Goal: Task Accomplishment & Management: Use online tool/utility

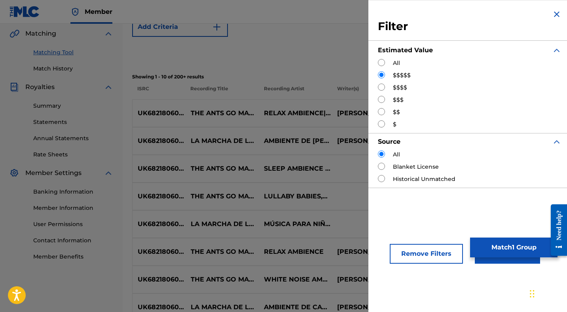
scroll to position [183, 0]
click at [496, 261] on button "Apply Filters" at bounding box center [507, 254] width 65 height 20
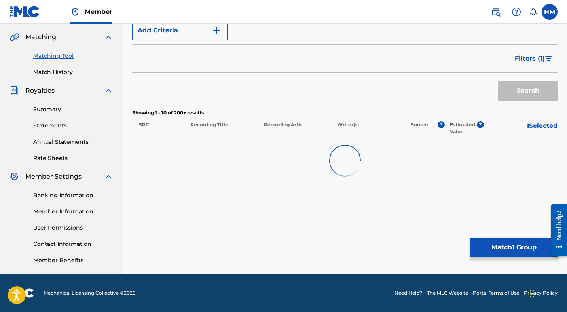
scroll to position [179, 0]
click at [533, 59] on span "Filters ( 1 )" at bounding box center [530, 59] width 30 height 10
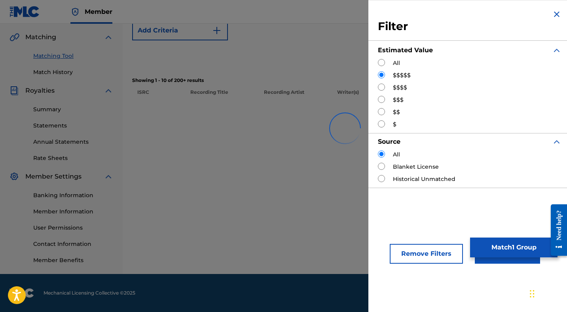
click at [383, 87] on input "Search Form" at bounding box center [381, 87] width 7 height 7
radio input "true"
click at [500, 262] on button "Apply Filters" at bounding box center [507, 254] width 65 height 20
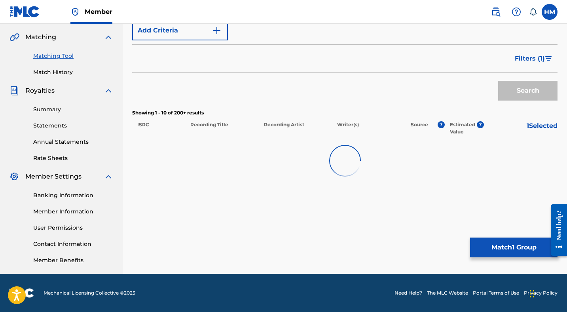
click at [527, 59] on span "Filters ( 1 )" at bounding box center [530, 59] width 30 height 10
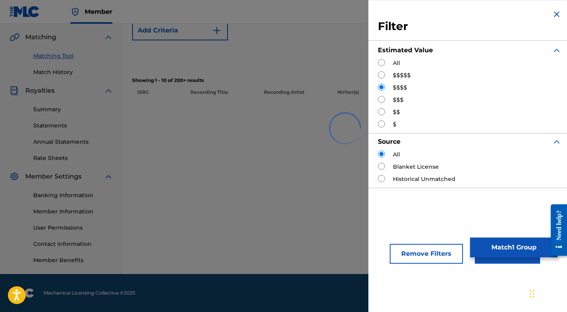
click at [382, 98] on input "Search Form" at bounding box center [381, 99] width 7 height 7
radio input "true"
click at [493, 261] on button "Apply Filters" at bounding box center [507, 254] width 65 height 20
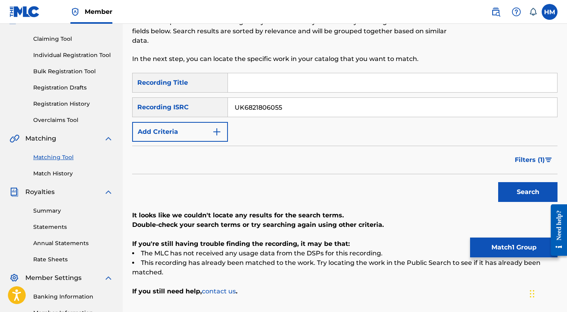
scroll to position [65, 0]
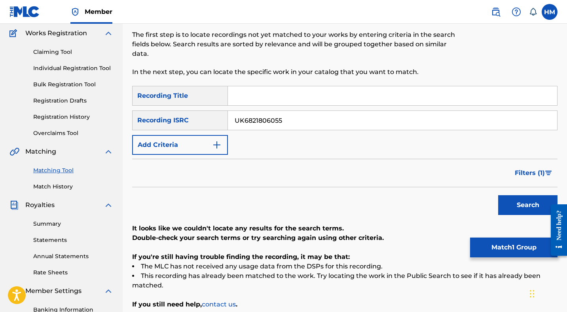
click at [528, 173] on span "Filters ( 1 )" at bounding box center [530, 173] width 30 height 10
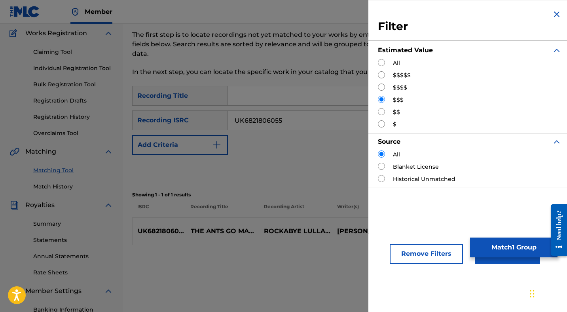
click at [382, 111] on input "Search Form" at bounding box center [381, 111] width 7 height 7
radio input "true"
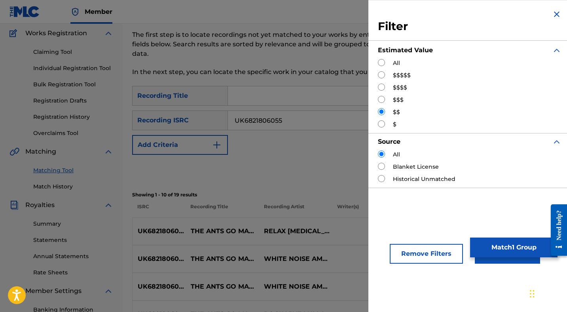
click at [298, 167] on div "Search" at bounding box center [345, 171] width 426 height 32
click at [489, 262] on button "Apply Filters" at bounding box center [507, 254] width 65 height 20
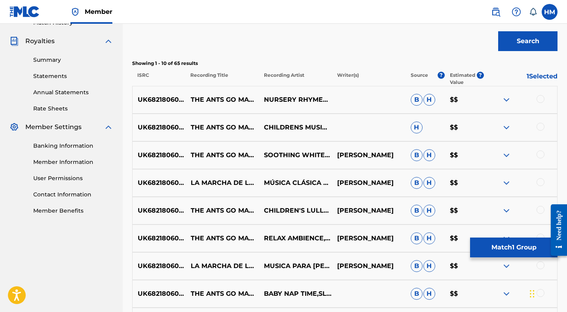
scroll to position [237, 0]
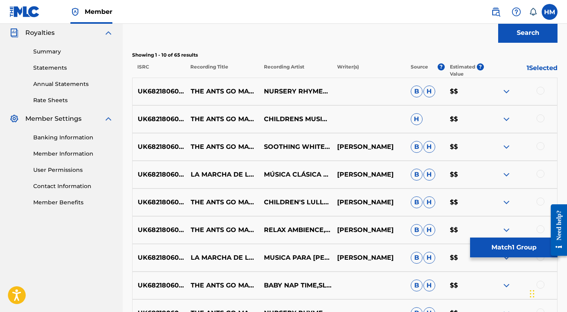
click at [538, 89] on div at bounding box center [541, 91] width 8 height 8
click at [539, 116] on div at bounding box center [541, 118] width 8 height 8
click at [540, 146] on div at bounding box center [541, 146] width 8 height 8
click at [540, 176] on div at bounding box center [541, 174] width 8 height 8
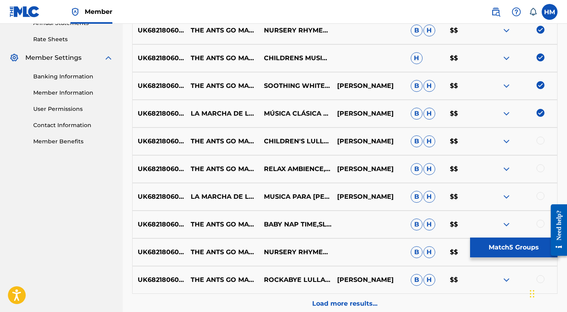
click at [541, 142] on div at bounding box center [541, 141] width 8 height 8
click at [541, 166] on div at bounding box center [541, 168] width 8 height 8
click at [540, 197] on div at bounding box center [541, 196] width 8 height 8
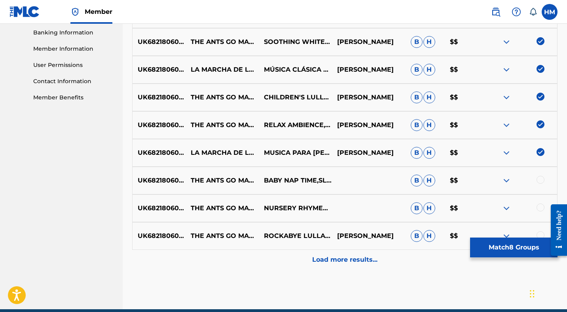
scroll to position [377, 0]
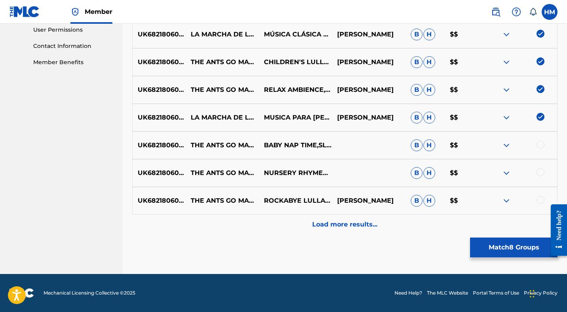
click at [542, 145] on div at bounding box center [541, 145] width 8 height 8
click at [540, 173] on div at bounding box center [541, 172] width 8 height 8
click at [541, 200] on div at bounding box center [541, 200] width 8 height 8
click at [348, 226] on p "Load more results..." at bounding box center [344, 225] width 65 height 10
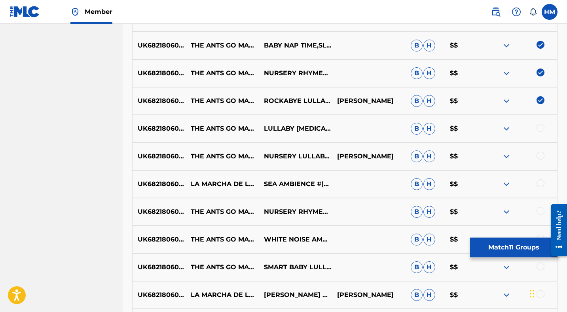
scroll to position [503, 0]
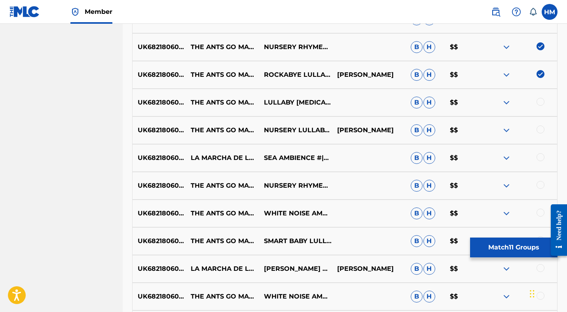
click at [540, 101] on div at bounding box center [541, 102] width 8 height 8
click at [541, 130] on div at bounding box center [541, 129] width 8 height 8
click at [541, 158] on div at bounding box center [541, 157] width 8 height 8
click at [541, 183] on div at bounding box center [541, 185] width 8 height 8
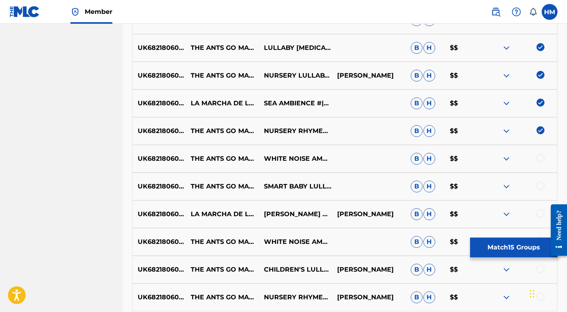
scroll to position [570, 0]
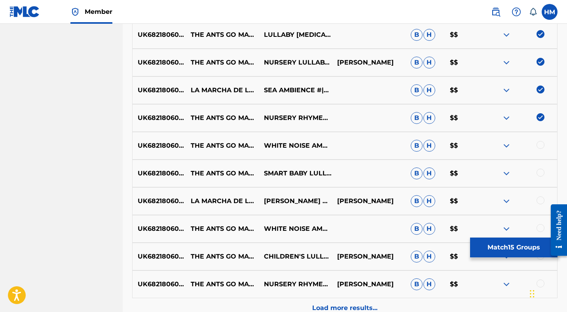
click at [539, 144] on div at bounding box center [541, 145] width 8 height 8
click at [540, 173] on div at bounding box center [541, 173] width 8 height 8
click at [540, 199] on div at bounding box center [541, 200] width 8 height 8
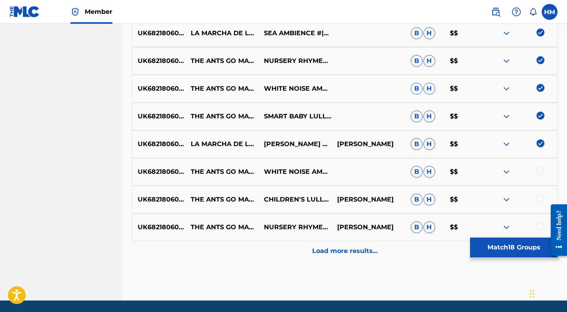
scroll to position [654, 0]
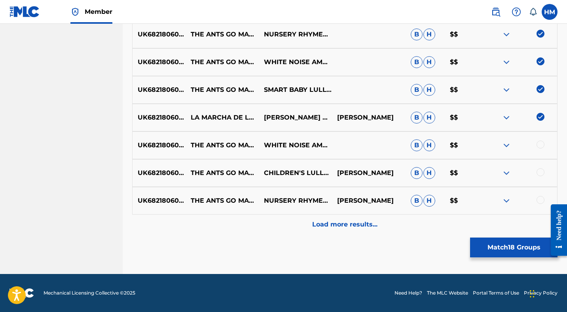
click at [540, 147] on div at bounding box center [541, 145] width 8 height 8
click at [542, 171] on div at bounding box center [541, 172] width 8 height 8
click at [542, 200] on div at bounding box center [541, 200] width 8 height 8
click at [365, 223] on p "Load more results..." at bounding box center [344, 225] width 65 height 10
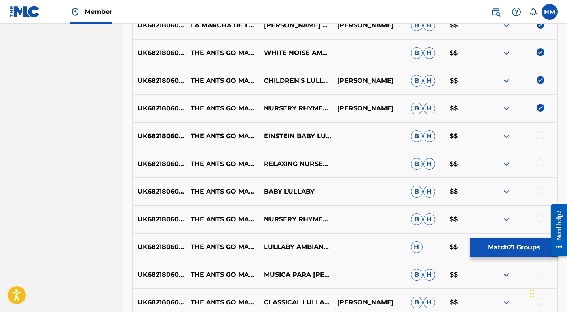
scroll to position [764, 0]
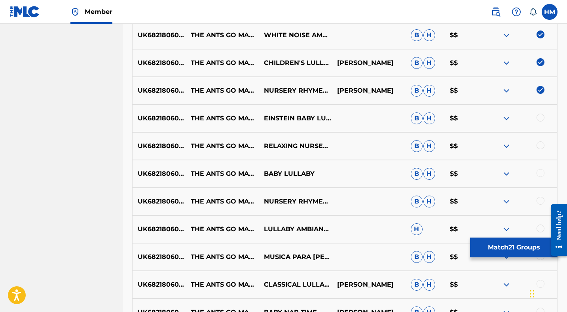
click at [541, 116] on div at bounding box center [541, 118] width 8 height 8
click at [541, 146] on div at bounding box center [541, 145] width 8 height 8
click at [541, 167] on div "UK6821806055 THE ANTS GO MARCHING ONE BY ONE BEDTIME (INSTRUMENTAL) BABY LULLAB…" at bounding box center [345, 174] width 426 height 28
click at [542, 202] on div at bounding box center [541, 201] width 8 height 8
click at [541, 172] on div at bounding box center [541, 173] width 8 height 8
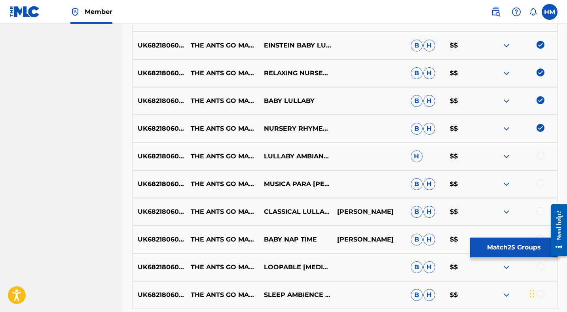
scroll to position [879, 0]
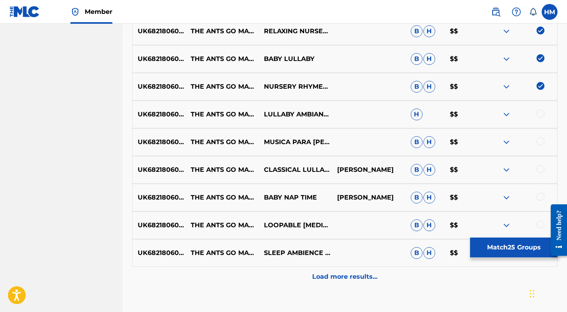
click at [540, 116] on div at bounding box center [541, 114] width 8 height 8
click at [541, 139] on div at bounding box center [541, 141] width 8 height 8
click at [541, 169] on div at bounding box center [541, 169] width 8 height 8
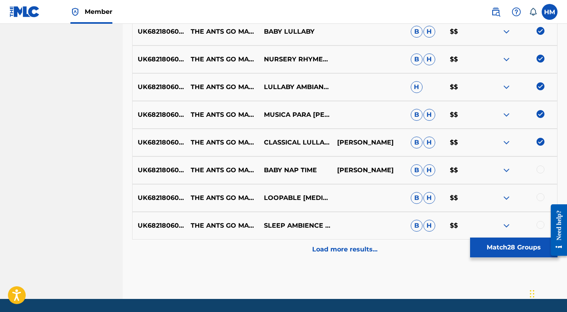
scroll to position [931, 0]
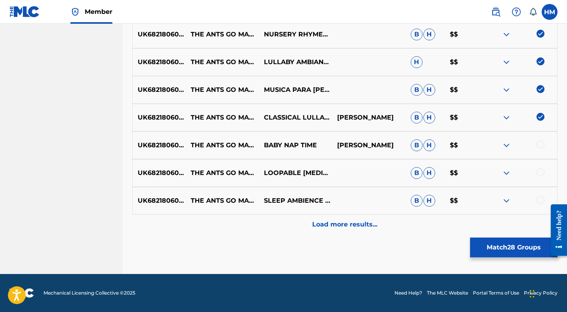
click at [542, 144] on div at bounding box center [541, 145] width 8 height 8
click at [541, 171] on div at bounding box center [541, 172] width 8 height 8
click at [541, 200] on div at bounding box center [541, 200] width 8 height 8
click at [359, 226] on p "Load more results..." at bounding box center [344, 225] width 65 height 10
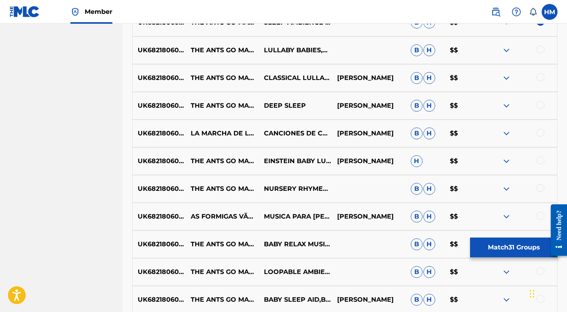
scroll to position [1082, 0]
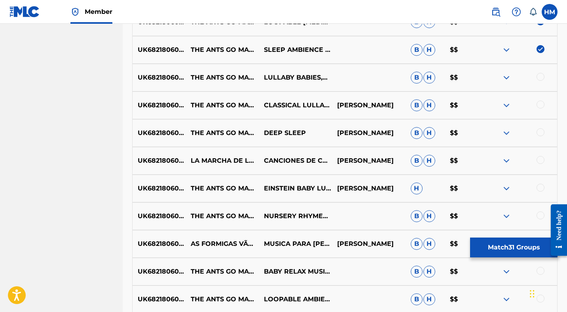
click at [540, 75] on div at bounding box center [541, 77] width 8 height 8
click at [540, 104] on div at bounding box center [541, 105] width 8 height 8
click at [542, 135] on div at bounding box center [541, 132] width 8 height 8
click at [542, 162] on div at bounding box center [541, 160] width 8 height 8
click at [542, 189] on div at bounding box center [541, 188] width 8 height 8
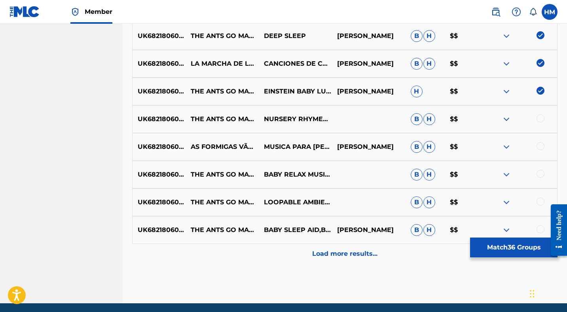
scroll to position [1187, 0]
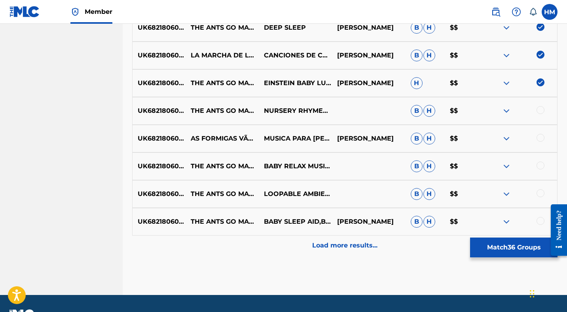
click at [542, 112] on div at bounding box center [541, 110] width 8 height 8
click at [542, 141] on div at bounding box center [541, 138] width 8 height 8
click at [542, 169] on div at bounding box center [520, 167] width 73 height 10
click at [541, 193] on div at bounding box center [541, 193] width 8 height 8
click at [540, 221] on div at bounding box center [541, 221] width 8 height 8
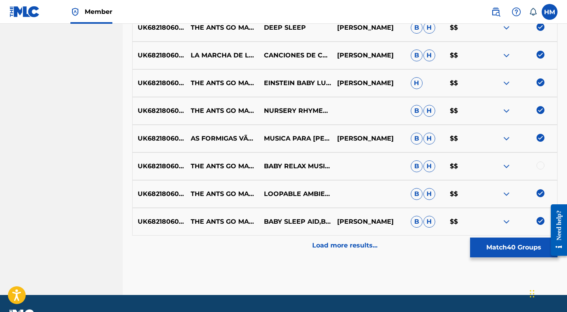
click at [540, 163] on div at bounding box center [541, 166] width 8 height 8
click at [355, 249] on p "Load more results..." at bounding box center [344, 246] width 65 height 10
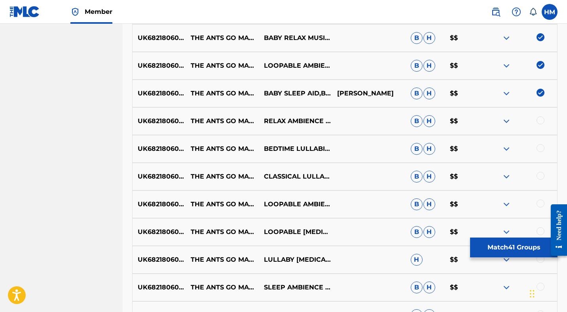
scroll to position [1327, 0]
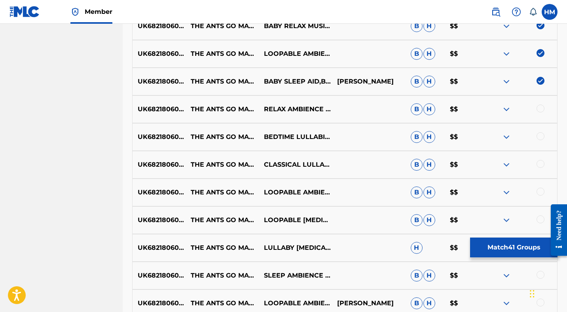
click at [535, 110] on div at bounding box center [520, 110] width 73 height 10
click at [540, 110] on div at bounding box center [541, 109] width 8 height 8
click at [540, 137] on div at bounding box center [541, 136] width 8 height 8
click at [540, 163] on div at bounding box center [541, 164] width 8 height 8
click at [541, 193] on div at bounding box center [541, 192] width 8 height 8
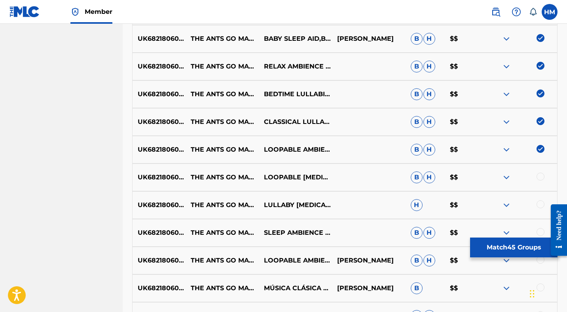
scroll to position [1406, 0]
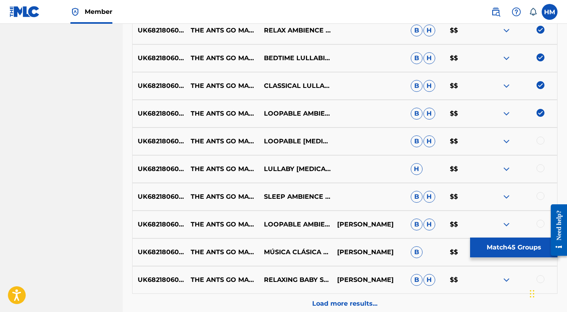
click at [542, 141] on div at bounding box center [541, 141] width 8 height 8
click at [542, 168] on div at bounding box center [541, 168] width 8 height 8
click at [540, 195] on div at bounding box center [541, 196] width 8 height 8
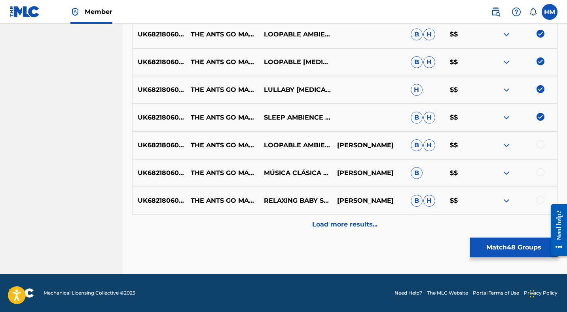
click at [542, 143] on div at bounding box center [541, 145] width 8 height 8
click at [540, 171] on div at bounding box center [541, 172] width 8 height 8
click at [540, 200] on div at bounding box center [541, 200] width 8 height 8
click at [358, 220] on p "Load more results..." at bounding box center [344, 225] width 65 height 10
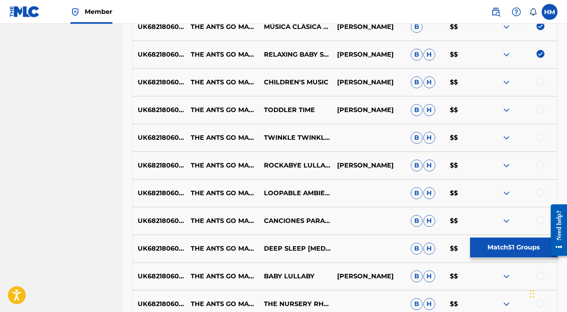
scroll to position [1616, 0]
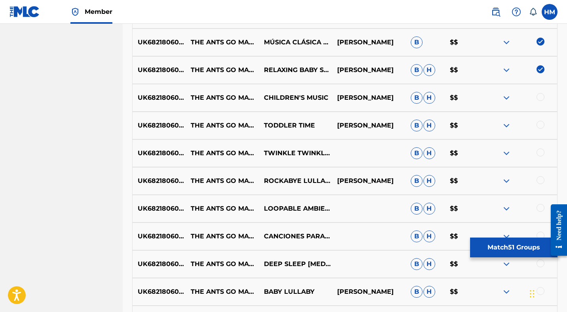
click at [540, 97] on div at bounding box center [541, 97] width 8 height 8
click at [541, 124] on div at bounding box center [541, 125] width 8 height 8
click at [541, 153] on div at bounding box center [541, 152] width 8 height 8
click at [541, 179] on div at bounding box center [541, 180] width 8 height 8
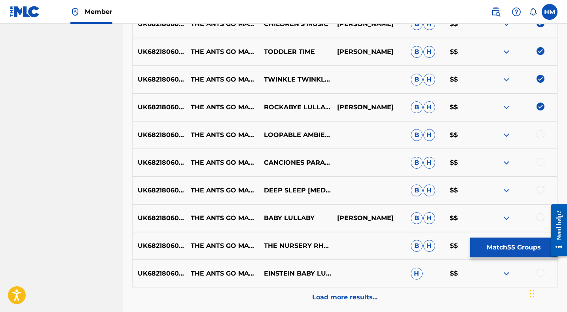
scroll to position [1700, 0]
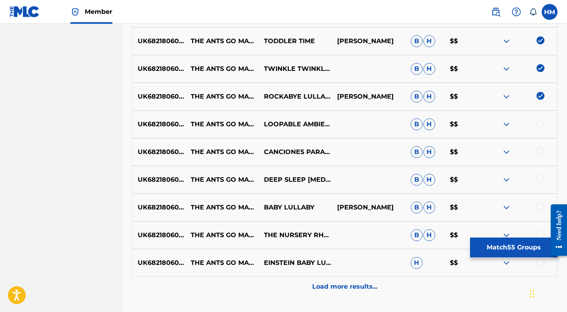
click at [539, 122] on div at bounding box center [541, 124] width 8 height 8
click at [540, 151] on div at bounding box center [541, 151] width 8 height 8
click at [540, 179] on div at bounding box center [541, 179] width 8 height 8
click at [541, 206] on div at bounding box center [541, 207] width 8 height 8
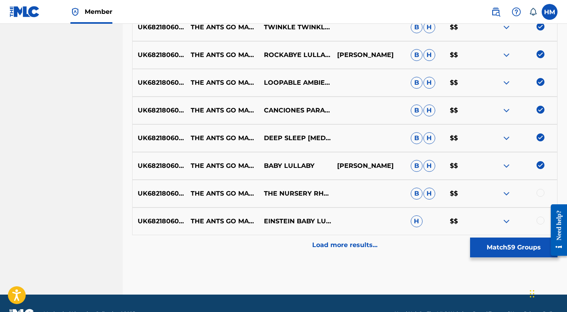
scroll to position [1762, 0]
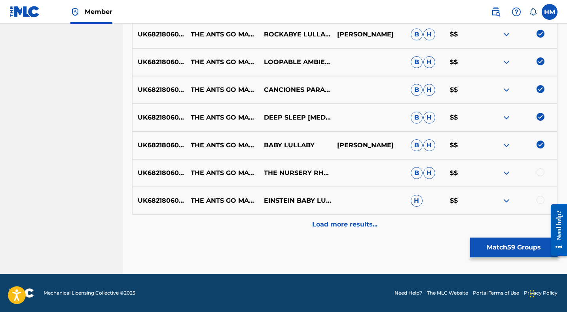
click at [539, 169] on div at bounding box center [541, 172] width 8 height 8
click at [541, 200] on div at bounding box center [541, 200] width 8 height 8
click at [357, 228] on p "Load more results..." at bounding box center [344, 225] width 65 height 10
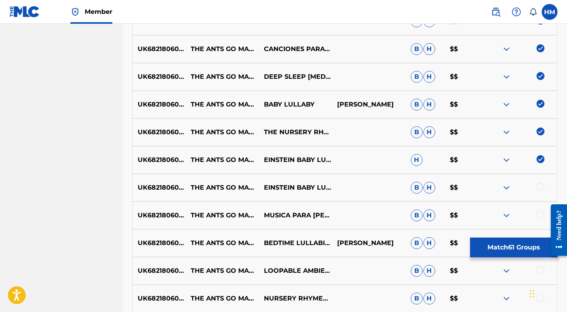
scroll to position [1862, 0]
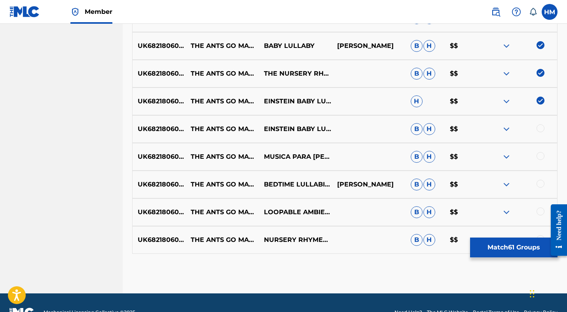
click at [539, 128] on div at bounding box center [541, 128] width 8 height 8
click at [540, 157] on div at bounding box center [541, 156] width 8 height 8
click at [540, 183] on div at bounding box center [541, 184] width 8 height 8
click at [543, 212] on div at bounding box center [541, 211] width 8 height 8
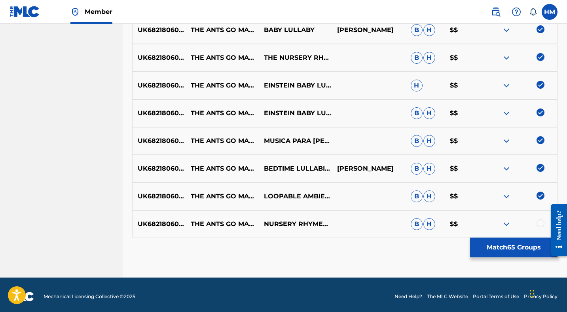
scroll to position [1881, 0]
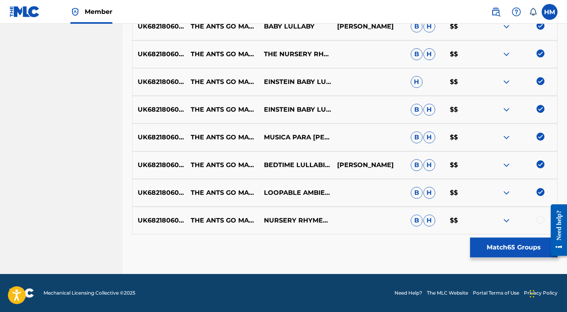
click at [542, 218] on div at bounding box center [541, 220] width 8 height 8
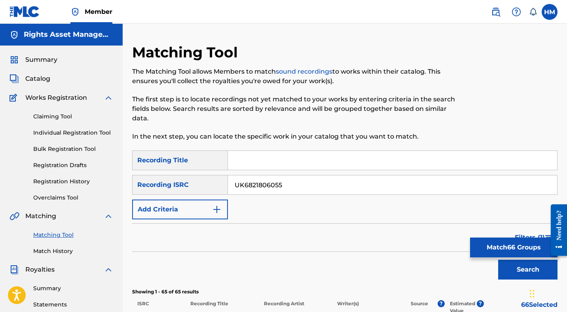
scroll to position [122, 0]
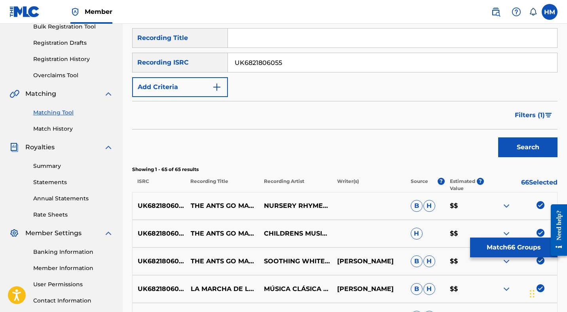
click at [542, 116] on span "Filters ( 1 )" at bounding box center [530, 115] width 30 height 10
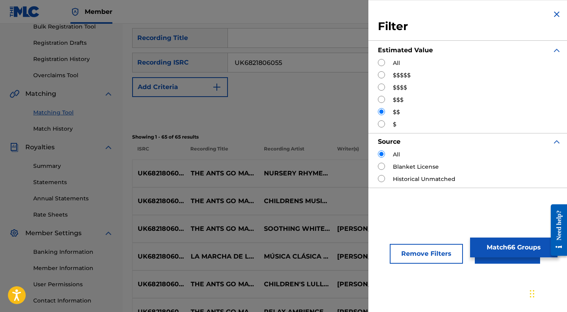
click at [383, 86] on input "Search Form" at bounding box center [381, 87] width 7 height 7
radio input "true"
click at [496, 260] on button "Apply Filters" at bounding box center [507, 254] width 65 height 20
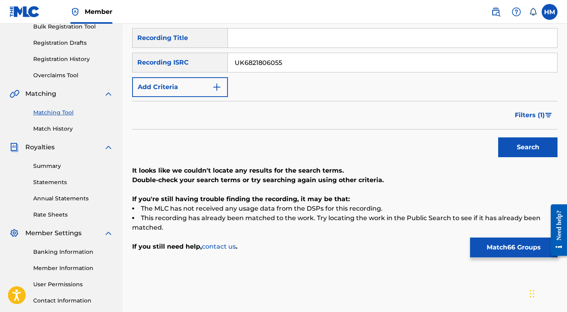
click at [543, 116] on span "Filters ( 1 )" at bounding box center [530, 115] width 30 height 10
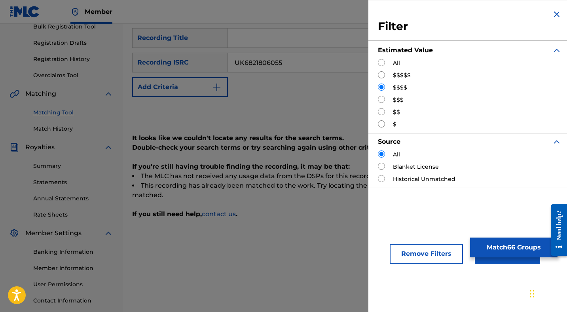
click at [382, 74] on input "Search Form" at bounding box center [381, 74] width 7 height 7
radio input "true"
click at [494, 262] on button "Apply Filters" at bounding box center [507, 254] width 65 height 20
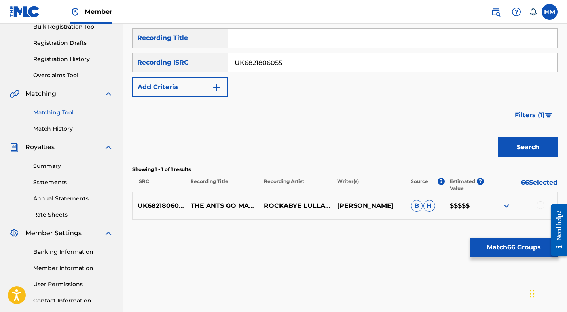
click at [540, 206] on div at bounding box center [541, 205] width 8 height 8
click at [540, 114] on span "Filters ( 1 )" at bounding box center [530, 115] width 30 height 10
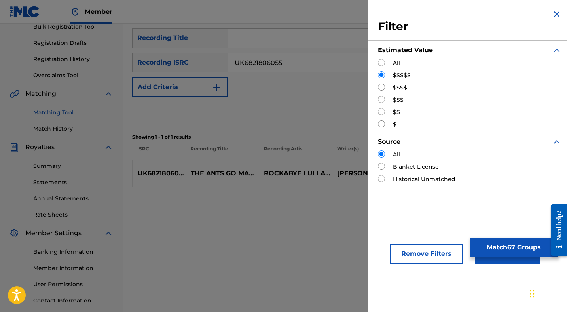
click at [380, 123] on input "Search Form" at bounding box center [381, 123] width 7 height 7
radio input "true"
click at [489, 259] on button "Apply Filters" at bounding box center [507, 254] width 65 height 20
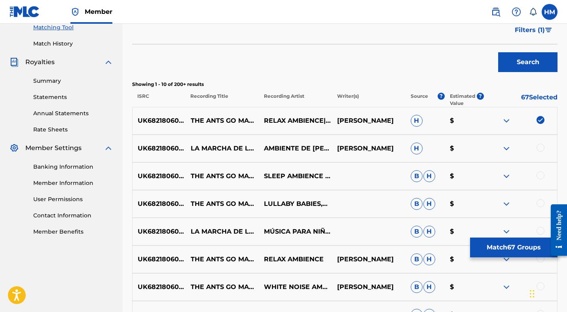
scroll to position [209, 0]
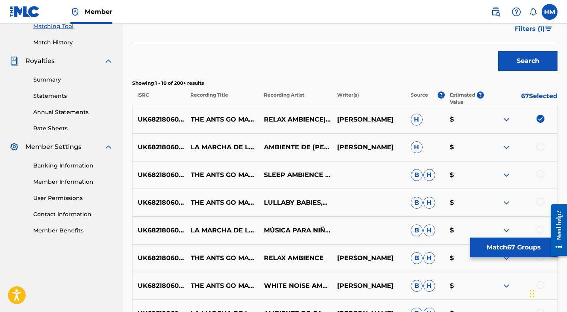
click at [541, 147] on div at bounding box center [541, 147] width 8 height 8
click at [542, 173] on div at bounding box center [541, 174] width 8 height 8
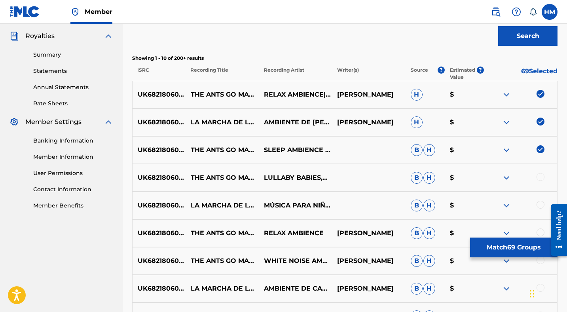
scroll to position [274, 0]
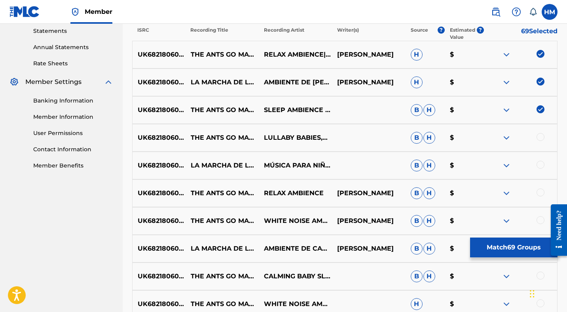
click at [541, 141] on div at bounding box center [520, 138] width 73 height 10
click at [541, 162] on div at bounding box center [541, 165] width 8 height 8
click at [541, 136] on div at bounding box center [541, 137] width 8 height 8
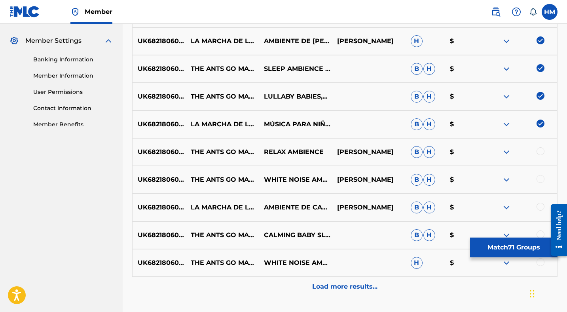
scroll to position [327, 0]
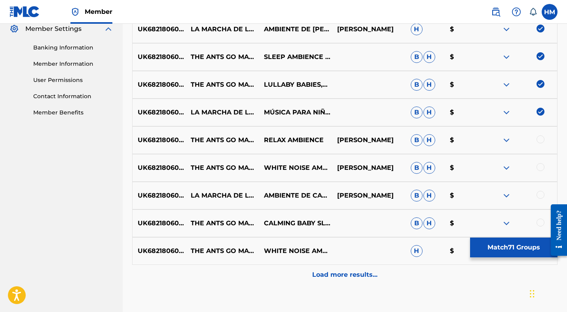
click at [540, 137] on div at bounding box center [541, 139] width 8 height 8
click at [541, 171] on div at bounding box center [541, 167] width 8 height 8
click at [541, 194] on div at bounding box center [541, 195] width 8 height 8
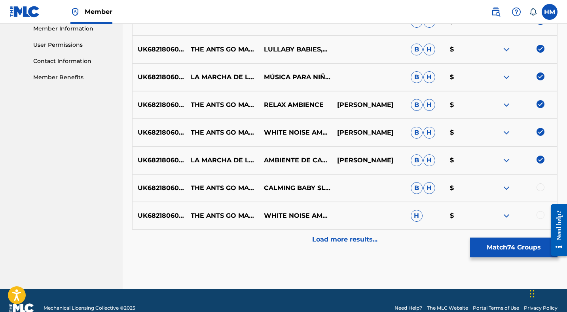
scroll to position [377, 0]
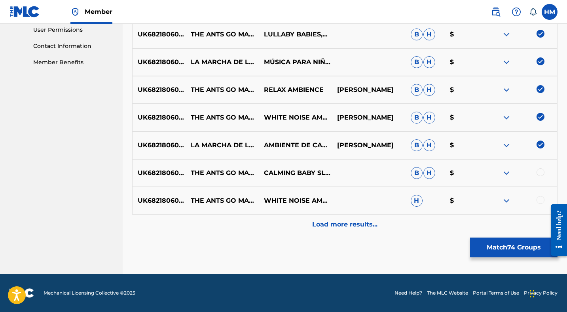
click at [541, 173] on div at bounding box center [541, 172] width 8 height 8
click at [541, 198] on div at bounding box center [541, 200] width 8 height 8
click at [347, 223] on p "Load more results..." at bounding box center [344, 225] width 65 height 10
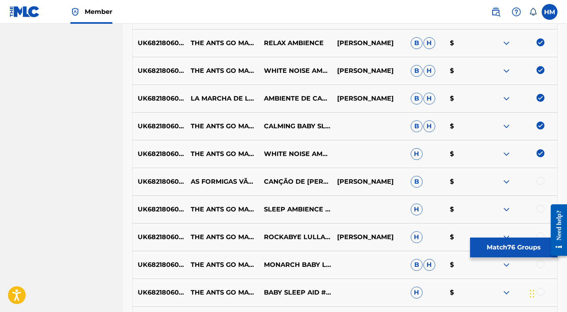
scroll to position [480, 0]
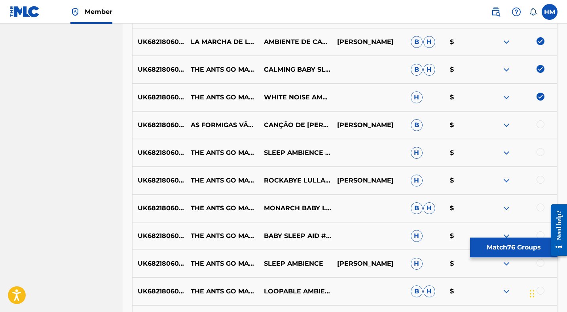
click at [541, 126] on div at bounding box center [541, 124] width 8 height 8
click at [541, 152] on div at bounding box center [541, 152] width 8 height 8
click at [541, 179] on div at bounding box center [541, 180] width 8 height 8
click at [540, 207] on div at bounding box center [541, 207] width 8 height 8
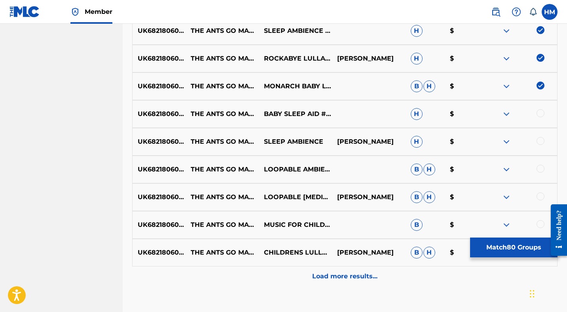
scroll to position [611, 0]
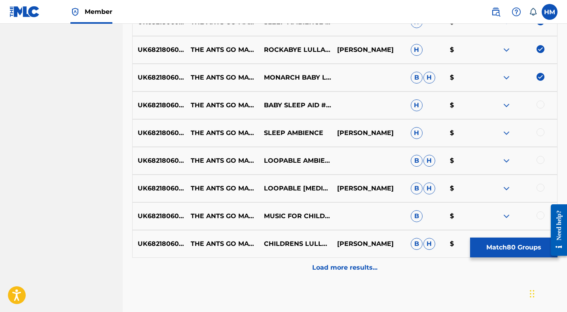
click at [541, 106] on div at bounding box center [541, 105] width 8 height 8
click at [541, 130] on div at bounding box center [541, 132] width 8 height 8
click at [541, 158] on div at bounding box center [541, 160] width 8 height 8
click at [541, 188] on div at bounding box center [541, 188] width 8 height 8
click at [541, 215] on div at bounding box center [541, 215] width 8 height 8
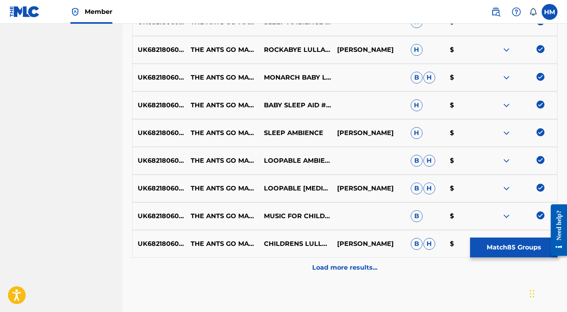
scroll to position [654, 0]
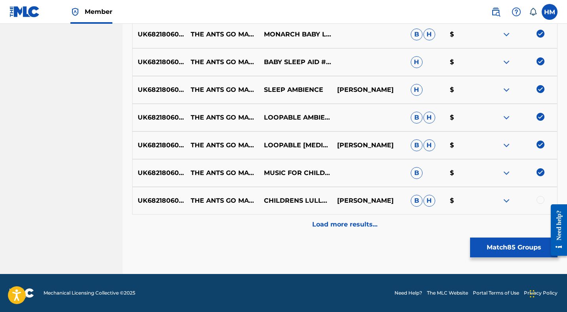
click at [539, 199] on div at bounding box center [541, 200] width 8 height 8
click at [366, 220] on p "Load more results..." at bounding box center [344, 225] width 65 height 10
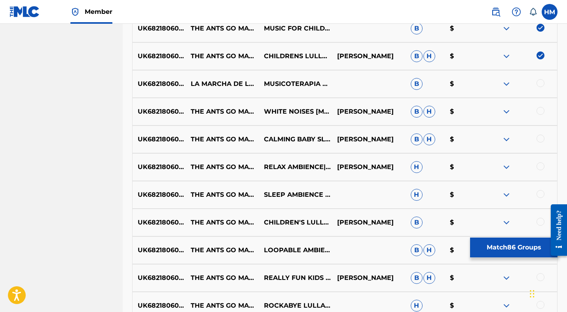
scroll to position [799, 0]
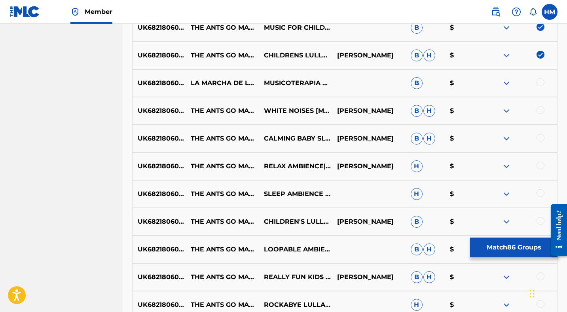
click at [540, 84] on div at bounding box center [541, 82] width 8 height 8
click at [540, 107] on div at bounding box center [541, 110] width 8 height 8
click at [540, 137] on div at bounding box center [541, 138] width 8 height 8
click at [542, 168] on div at bounding box center [541, 166] width 8 height 8
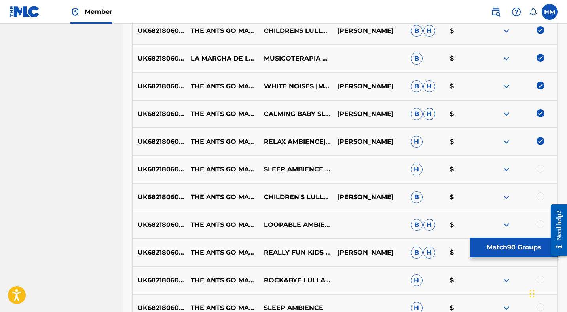
scroll to position [865, 0]
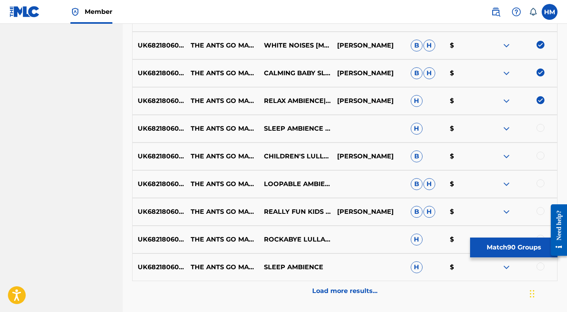
click at [542, 131] on div at bounding box center [541, 128] width 8 height 8
click at [542, 154] on div at bounding box center [541, 156] width 8 height 8
click at [542, 181] on div at bounding box center [541, 183] width 8 height 8
click at [542, 213] on div at bounding box center [541, 211] width 8 height 8
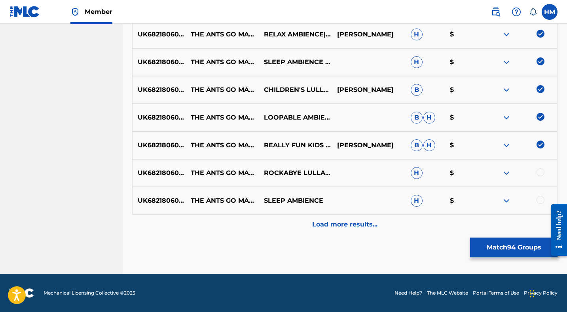
click at [540, 172] on div at bounding box center [541, 172] width 8 height 8
click at [540, 199] on div at bounding box center [541, 200] width 8 height 8
click at [361, 221] on p "Load more results..." at bounding box center [344, 225] width 65 height 10
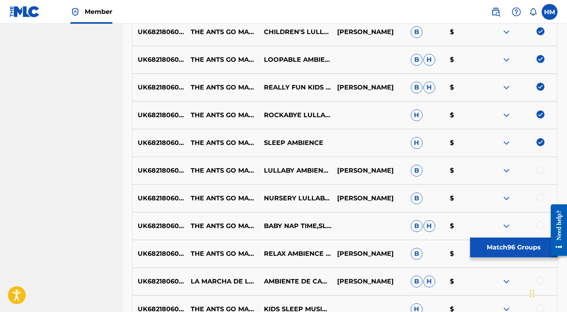
scroll to position [1052, 0]
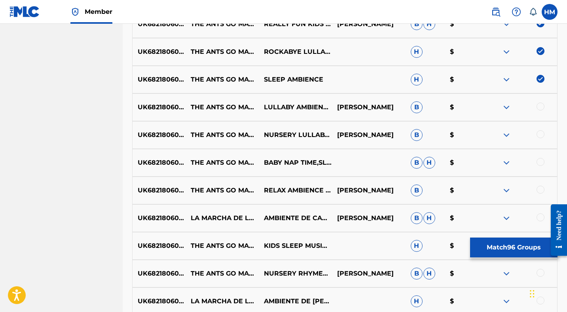
click at [540, 108] on div at bounding box center [541, 107] width 8 height 8
click at [540, 128] on div "UK6821806055 THE ANTS GO MARCHING ONE BY ONE BEDTIME (INSTRUMENTAL) NURSERY LUL…" at bounding box center [345, 135] width 426 height 28
click at [542, 160] on div at bounding box center [541, 162] width 8 height 8
click at [542, 131] on div at bounding box center [541, 134] width 8 height 8
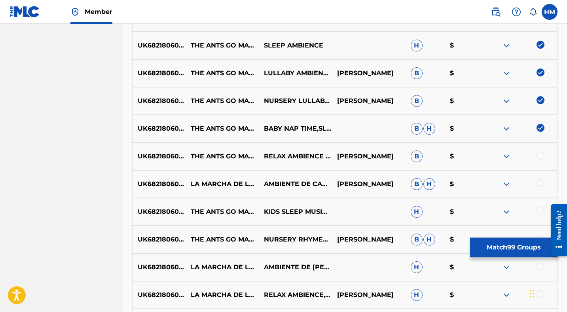
scroll to position [1145, 0]
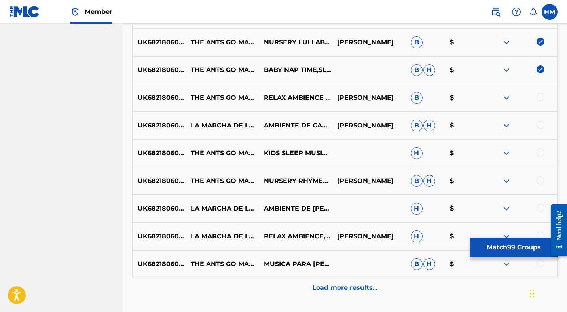
click at [542, 97] on div at bounding box center [541, 97] width 8 height 8
click at [542, 124] on div at bounding box center [541, 125] width 8 height 8
drag, startPoint x: 542, startPoint y: 151, endPoint x: 541, endPoint y: 174, distance: 23.0
click at [542, 151] on div at bounding box center [541, 152] width 8 height 8
click at [541, 179] on div at bounding box center [541, 180] width 8 height 8
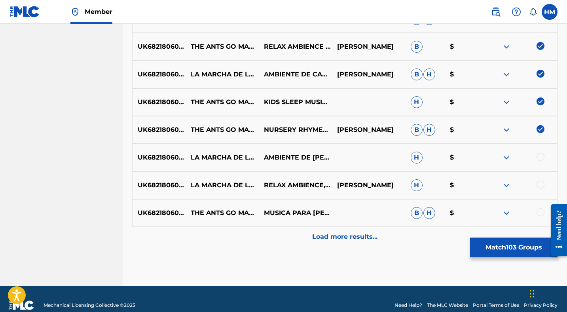
scroll to position [1203, 0]
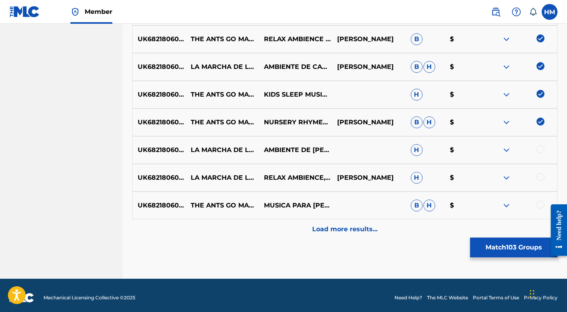
click at [541, 150] on div at bounding box center [541, 149] width 8 height 8
click at [541, 180] on div at bounding box center [541, 177] width 8 height 8
click at [541, 205] on div at bounding box center [541, 205] width 8 height 8
click at [346, 226] on p "Load more results..." at bounding box center [344, 229] width 65 height 10
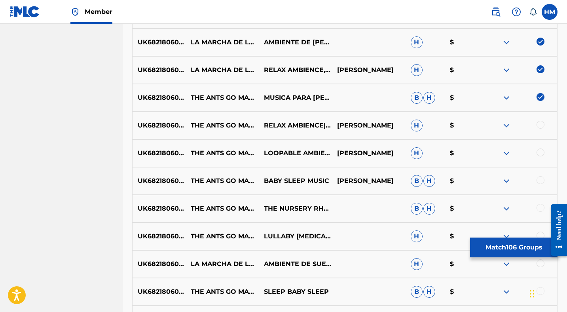
scroll to position [1352, 0]
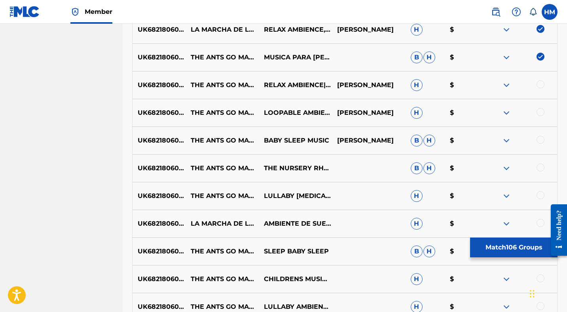
click at [539, 83] on div at bounding box center [541, 84] width 8 height 8
click at [539, 108] on div at bounding box center [541, 112] width 8 height 8
click at [542, 146] on div "UK6821806055 THE ANTS GO MARCHING ONE BY ONE BEDTIME - INSTRUMENTAL BABY SLEEP …" at bounding box center [345, 141] width 426 height 28
click at [542, 141] on div at bounding box center [541, 140] width 8 height 8
click at [542, 167] on div at bounding box center [541, 167] width 8 height 8
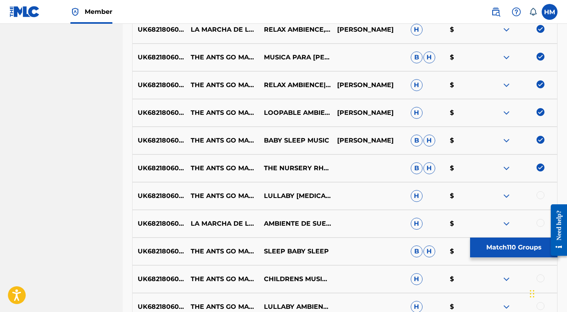
click at [542, 191] on div at bounding box center [541, 195] width 8 height 8
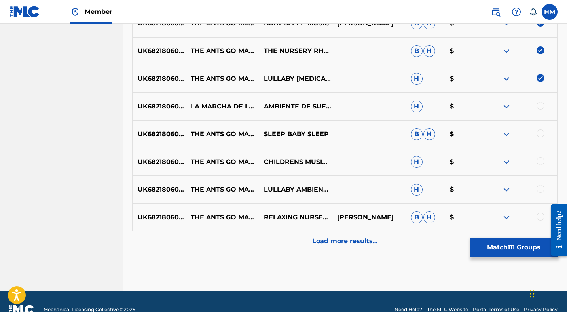
scroll to position [1485, 0]
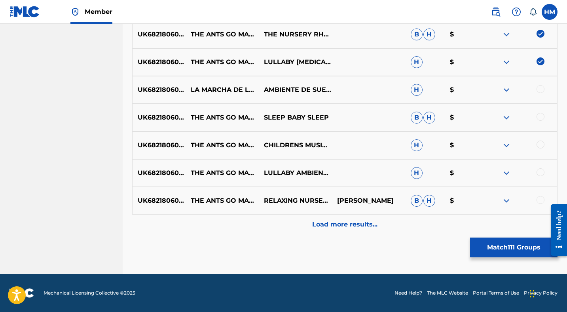
click at [543, 90] on div at bounding box center [541, 89] width 8 height 8
click at [543, 120] on div at bounding box center [520, 118] width 73 height 10
click at [541, 114] on div at bounding box center [541, 117] width 8 height 8
click at [540, 141] on div at bounding box center [541, 145] width 8 height 8
click at [541, 171] on div at bounding box center [541, 172] width 8 height 8
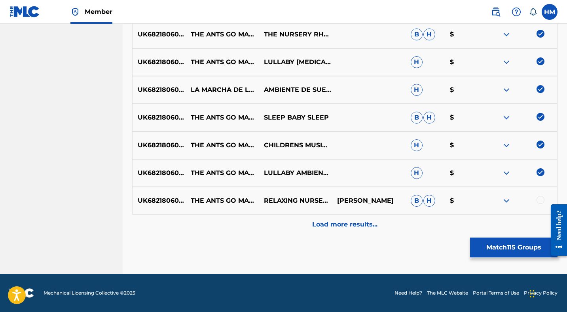
click at [539, 199] on div at bounding box center [541, 200] width 8 height 8
click at [380, 228] on div "Load more results..." at bounding box center [345, 225] width 426 height 20
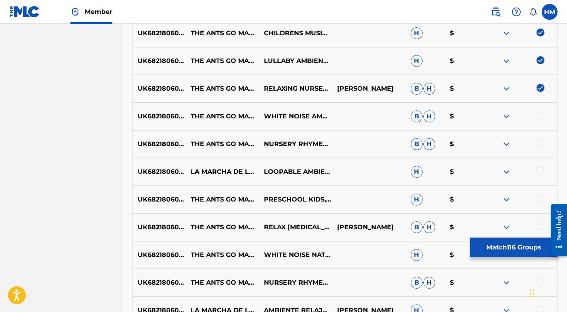
scroll to position [1618, 0]
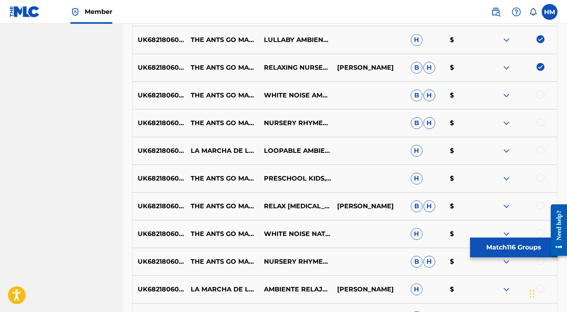
click at [541, 95] on div at bounding box center [541, 95] width 8 height 8
click at [541, 121] on div at bounding box center [541, 122] width 8 height 8
click at [542, 151] on div at bounding box center [541, 150] width 8 height 8
click at [541, 177] on div at bounding box center [541, 178] width 8 height 8
click at [541, 205] on div at bounding box center [541, 206] width 8 height 8
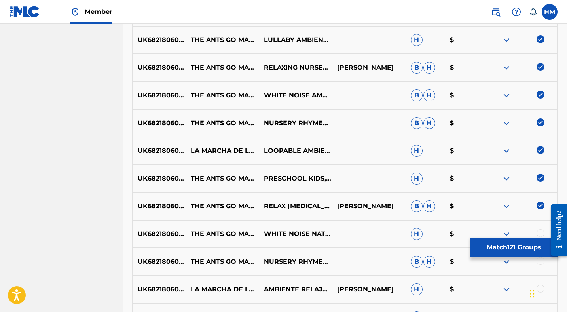
scroll to position [1752, 0]
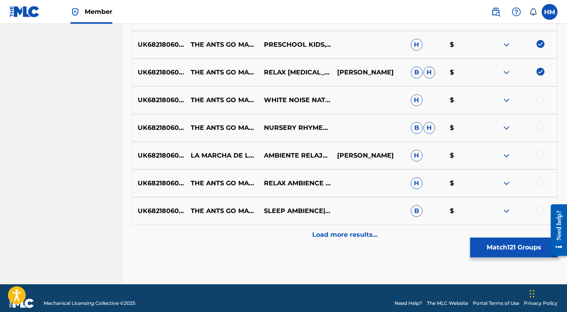
click at [541, 99] on div at bounding box center [541, 99] width 8 height 8
click at [541, 127] on div at bounding box center [541, 127] width 8 height 8
click at [541, 157] on div at bounding box center [541, 155] width 8 height 8
click at [541, 177] on div "UK6821806055 THE ANTS GO MARCHING ONE BY ONE BEDTIME (INSTRUMENTAL) RELAX AMBIE…" at bounding box center [345, 183] width 426 height 28
click at [542, 184] on div at bounding box center [541, 183] width 8 height 8
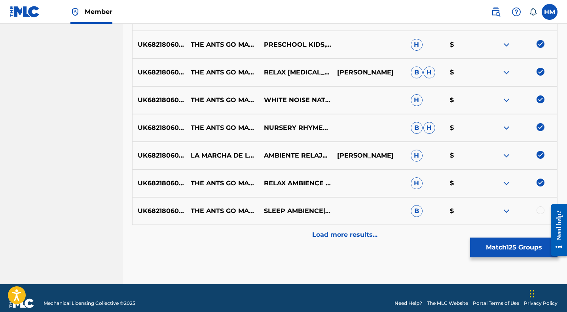
click at [541, 210] on div at bounding box center [541, 210] width 8 height 8
click at [365, 240] on div "Load more results..." at bounding box center [345, 235] width 426 height 20
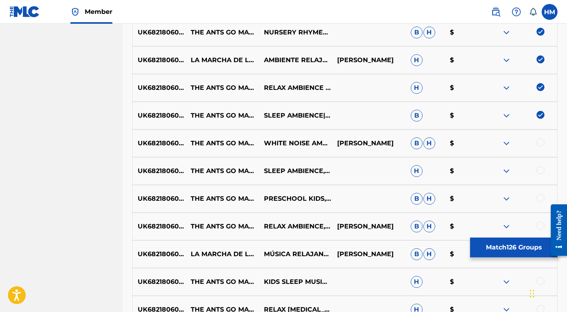
scroll to position [1905, 0]
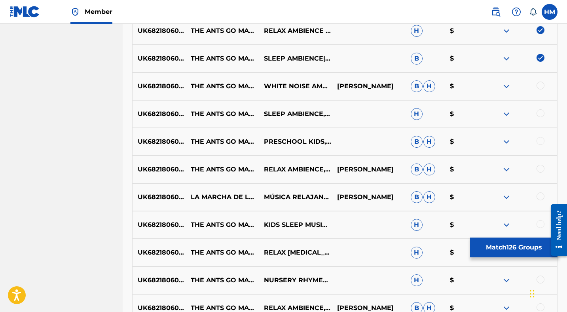
click at [542, 87] on div at bounding box center [541, 86] width 8 height 8
click at [542, 116] on div at bounding box center [541, 113] width 8 height 8
click at [542, 135] on div "UK6821806055 THE ANTS GO MARCHING ONE BY ONE BEDTIME PRESCHOOL KIDS,SLEEPING BA…" at bounding box center [345, 142] width 426 height 28
click at [542, 143] on div at bounding box center [541, 141] width 8 height 8
click at [542, 169] on div at bounding box center [541, 169] width 8 height 8
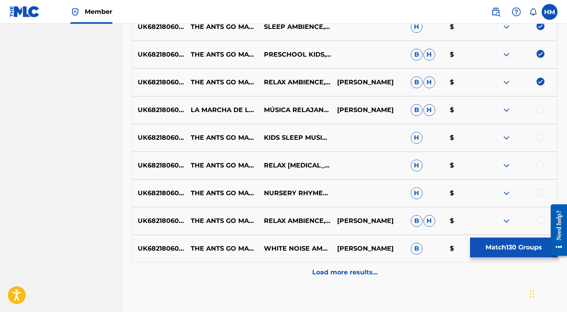
scroll to position [2017, 0]
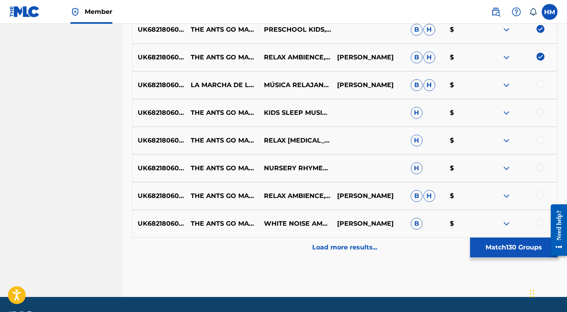
click at [541, 86] on div at bounding box center [541, 84] width 8 height 8
click at [541, 116] on div at bounding box center [520, 113] width 73 height 10
click at [541, 111] on div at bounding box center [541, 112] width 8 height 8
click at [541, 139] on div at bounding box center [541, 140] width 8 height 8
click at [541, 167] on div at bounding box center [541, 167] width 8 height 8
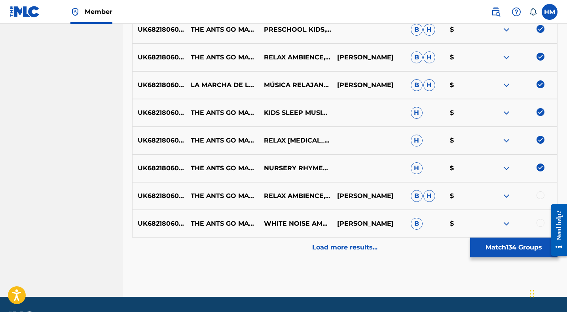
click at [541, 194] on div at bounding box center [541, 195] width 8 height 8
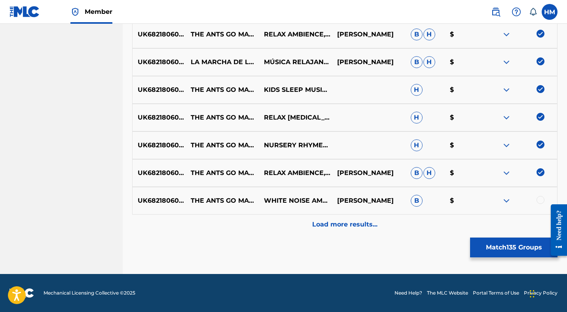
click at [542, 200] on div at bounding box center [541, 200] width 8 height 8
click at [342, 231] on div "Load more results..." at bounding box center [345, 225] width 426 height 20
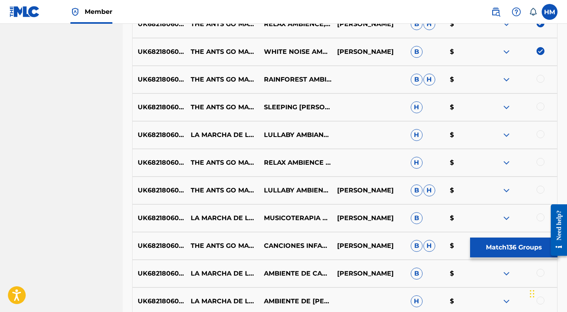
scroll to position [2194, 0]
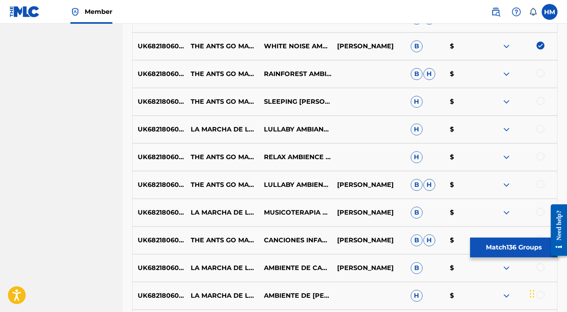
click at [540, 72] on div at bounding box center [541, 73] width 8 height 8
click at [543, 99] on div at bounding box center [541, 101] width 8 height 8
click at [541, 131] on div at bounding box center [541, 129] width 8 height 8
click at [541, 154] on div at bounding box center [541, 156] width 8 height 8
click at [542, 184] on div at bounding box center [541, 184] width 8 height 8
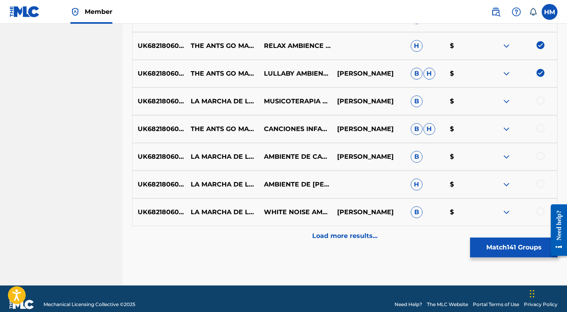
scroll to position [2317, 0]
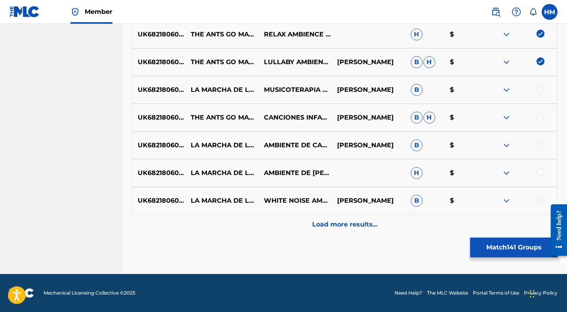
click at [542, 91] on div at bounding box center [541, 89] width 8 height 8
click at [541, 113] on div at bounding box center [520, 118] width 73 height 10
click at [542, 120] on div at bounding box center [541, 117] width 8 height 8
click at [541, 148] on div at bounding box center [541, 145] width 8 height 8
click at [542, 170] on div at bounding box center [541, 172] width 8 height 8
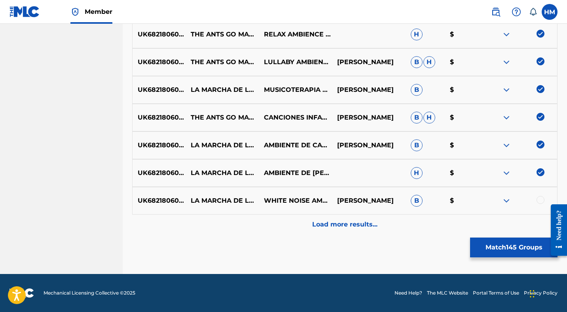
click at [540, 200] on div at bounding box center [541, 200] width 8 height 8
click at [361, 224] on p "Load more results..." at bounding box center [344, 225] width 65 height 10
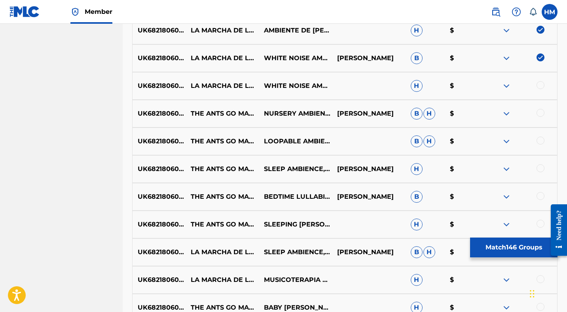
scroll to position [2483, 0]
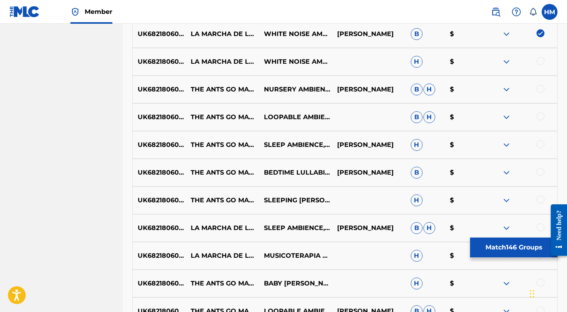
click at [541, 63] on div at bounding box center [541, 61] width 8 height 8
click at [541, 86] on div at bounding box center [541, 89] width 8 height 8
click at [540, 117] on div at bounding box center [541, 116] width 8 height 8
click at [540, 147] on div at bounding box center [541, 144] width 8 height 8
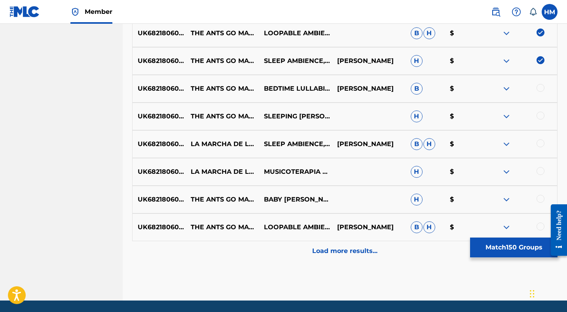
click at [542, 87] on div at bounding box center [541, 88] width 8 height 8
click at [540, 149] on div "UK6821806055 LA MARCHA DE LAS HORMIGAS SLEEP AMBIENCE,MÚSICA PARA NIÑOS [PERSON…" at bounding box center [345, 144] width 426 height 28
click at [540, 142] on div at bounding box center [541, 143] width 8 height 8
click at [540, 114] on div at bounding box center [541, 116] width 8 height 8
click at [540, 169] on div at bounding box center [541, 171] width 8 height 8
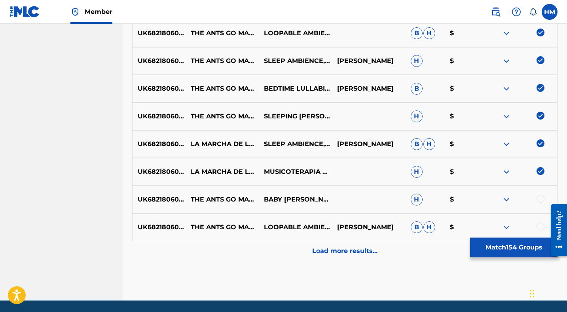
click at [541, 203] on div at bounding box center [520, 200] width 73 height 10
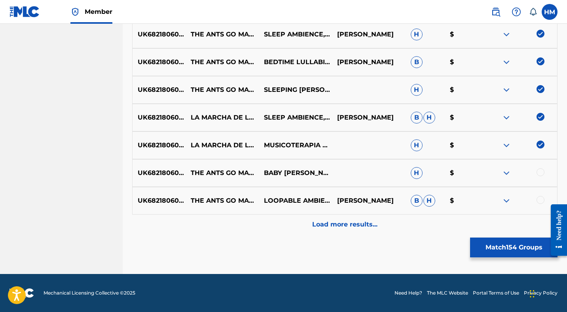
click at [542, 172] on div at bounding box center [541, 172] width 8 height 8
click at [541, 200] on div at bounding box center [541, 200] width 8 height 8
click at [350, 228] on p "Load more results..." at bounding box center [344, 225] width 65 height 10
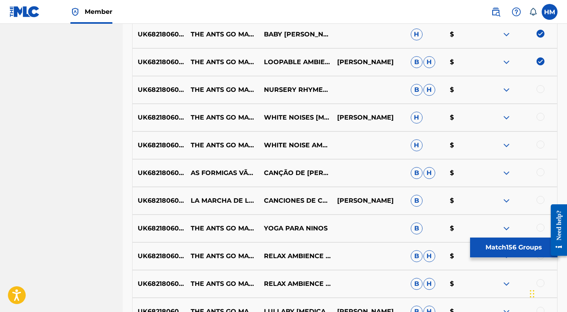
scroll to position [2719, 0]
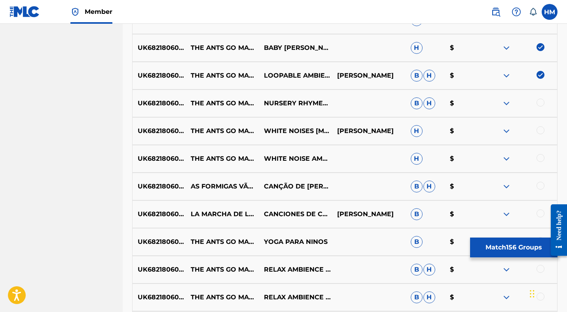
click at [539, 102] on div at bounding box center [541, 103] width 8 height 8
click at [540, 132] on div at bounding box center [541, 130] width 8 height 8
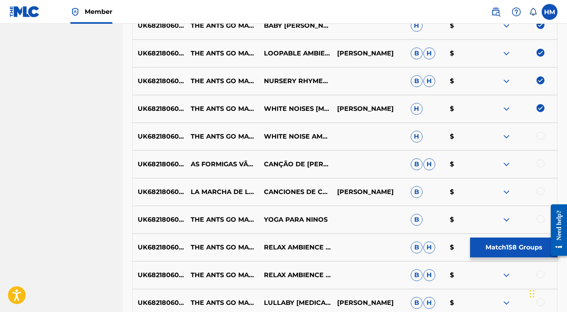
scroll to position [2761, 0]
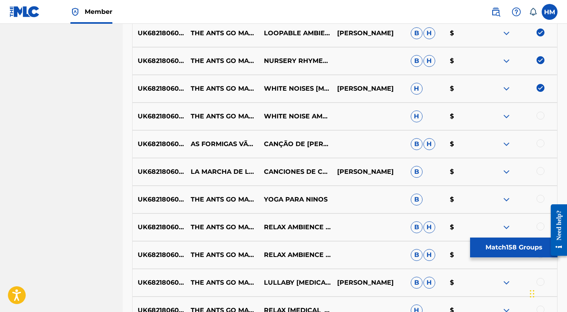
click at [542, 117] on div at bounding box center [541, 116] width 8 height 8
click at [542, 143] on div at bounding box center [541, 143] width 8 height 8
click at [541, 173] on div at bounding box center [541, 171] width 8 height 8
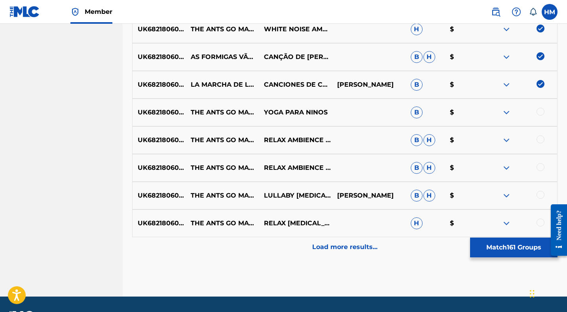
scroll to position [2871, 0]
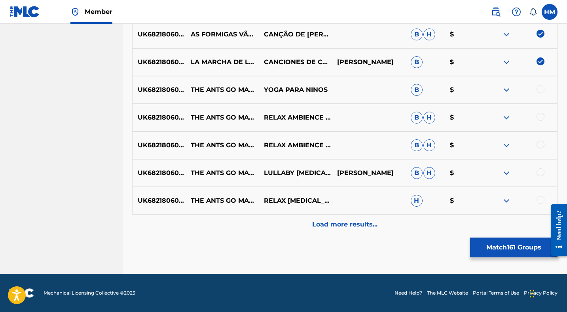
click at [542, 89] on div at bounding box center [541, 89] width 8 height 8
click at [542, 113] on div at bounding box center [541, 117] width 8 height 8
click at [542, 144] on div at bounding box center [541, 145] width 8 height 8
click at [542, 175] on div at bounding box center [541, 172] width 8 height 8
click at [541, 199] on div at bounding box center [541, 200] width 8 height 8
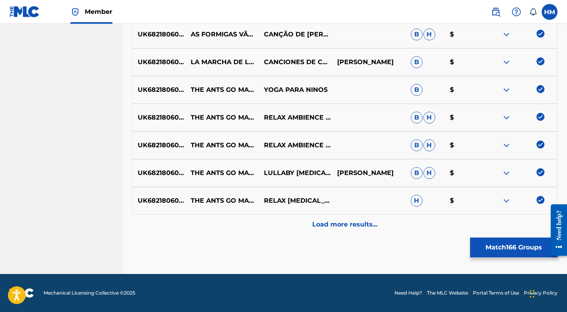
click at [389, 230] on div "Load more results..." at bounding box center [345, 225] width 426 height 20
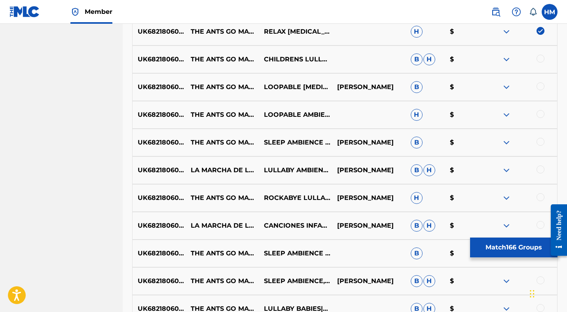
scroll to position [3060, 0]
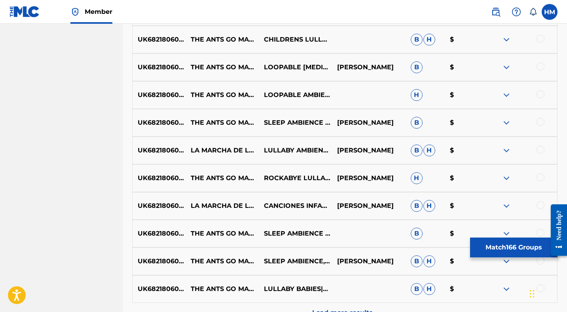
click at [544, 40] on div at bounding box center [541, 39] width 8 height 8
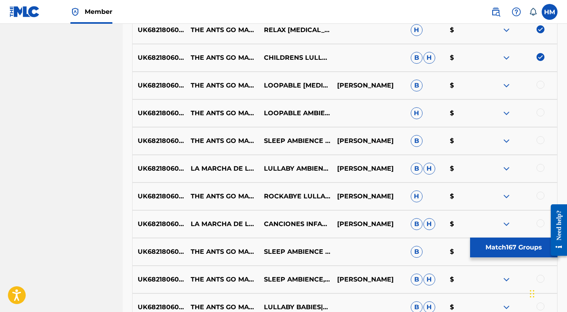
click at [540, 86] on div at bounding box center [541, 85] width 8 height 8
click at [540, 112] on div at bounding box center [541, 112] width 8 height 8
click at [540, 140] on div at bounding box center [541, 140] width 8 height 8
click at [540, 168] on div at bounding box center [541, 168] width 8 height 8
click at [542, 195] on div at bounding box center [541, 196] width 8 height 8
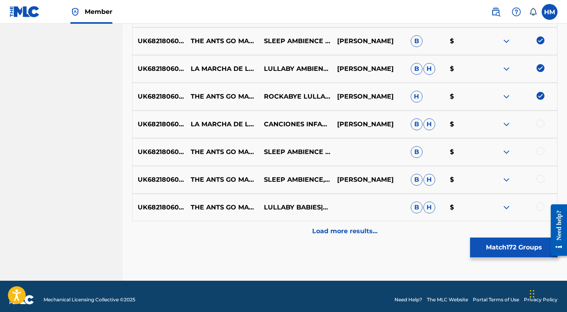
scroll to position [3147, 0]
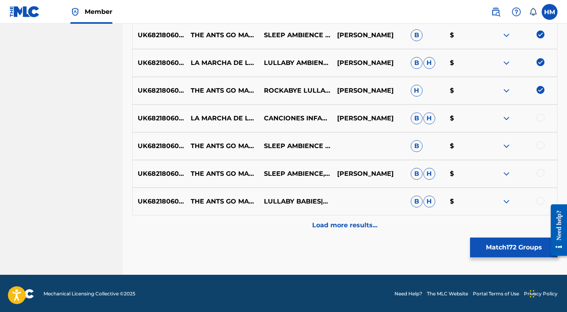
click at [541, 120] on div at bounding box center [541, 118] width 8 height 8
click at [541, 149] on div at bounding box center [541, 145] width 8 height 8
click at [542, 179] on div "UK6821806055 THE ANTS GO MARCHING ONE BY ONE BEDTIME - INSTRUMENTAL SLEEP AMBIE…" at bounding box center [345, 174] width 426 height 28
click at [542, 174] on div at bounding box center [541, 173] width 8 height 8
click at [541, 202] on div at bounding box center [541, 201] width 8 height 8
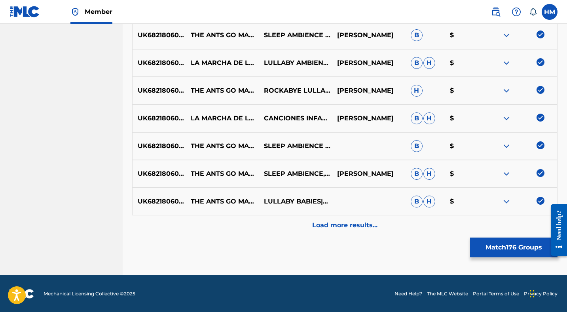
click at [397, 229] on div "Load more results..." at bounding box center [345, 225] width 426 height 20
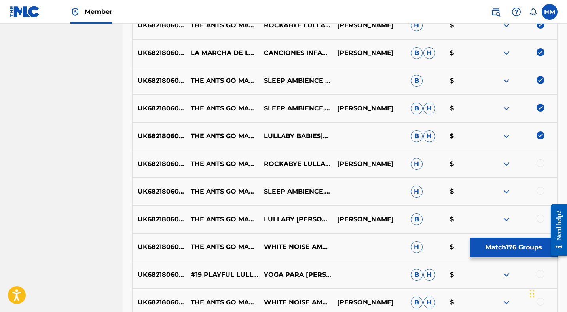
scroll to position [3251, 0]
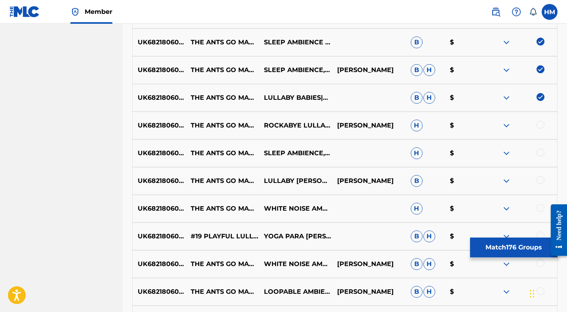
click at [539, 124] on div at bounding box center [541, 125] width 8 height 8
click at [541, 155] on div at bounding box center [541, 152] width 8 height 8
click at [542, 178] on div at bounding box center [541, 180] width 8 height 8
click at [541, 207] on div at bounding box center [541, 208] width 8 height 8
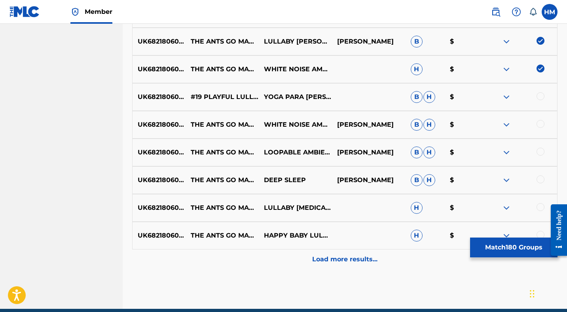
scroll to position [3401, 0]
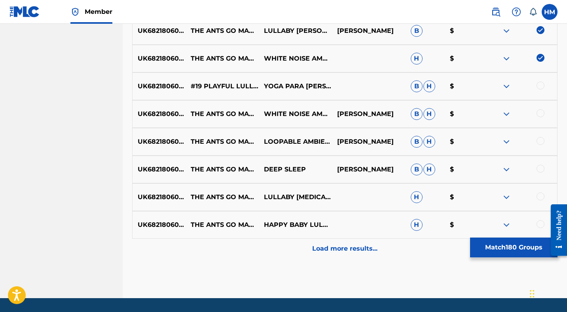
click at [541, 88] on div at bounding box center [541, 86] width 8 height 8
click at [541, 113] on div at bounding box center [541, 113] width 8 height 8
click at [540, 138] on div at bounding box center [541, 141] width 8 height 8
click at [540, 170] on div at bounding box center [541, 169] width 8 height 8
click at [540, 193] on div at bounding box center [541, 196] width 8 height 8
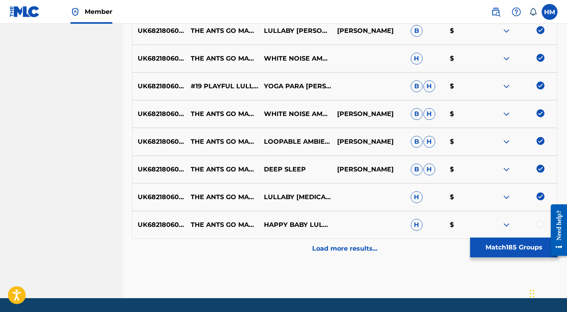
scroll to position [3425, 0]
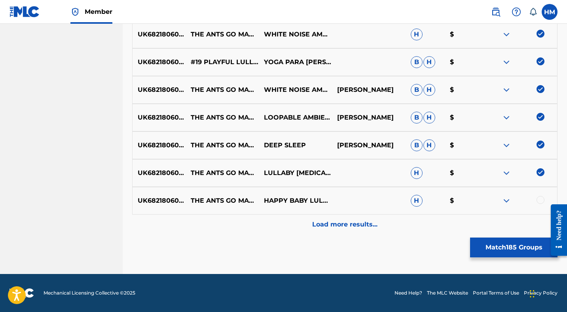
click at [540, 199] on div at bounding box center [541, 200] width 8 height 8
click at [351, 226] on p "Load more results..." at bounding box center [344, 225] width 65 height 10
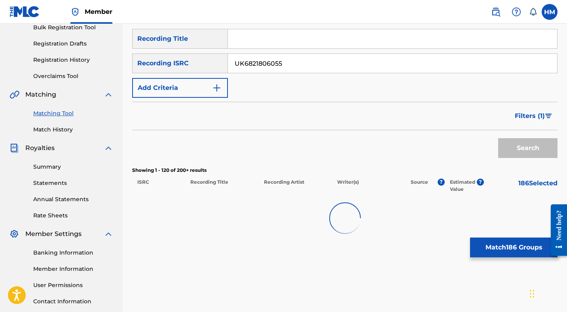
scroll to position [179, 0]
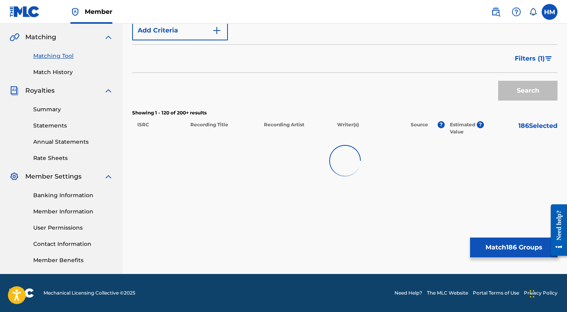
click at [500, 239] on button "Match 186 Groups" at bounding box center [513, 248] width 87 height 20
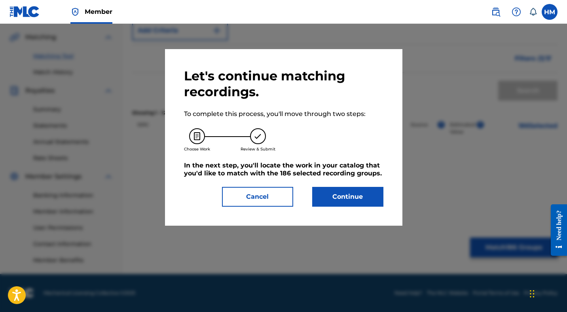
click at [333, 190] on button "Continue" at bounding box center [347, 197] width 71 height 20
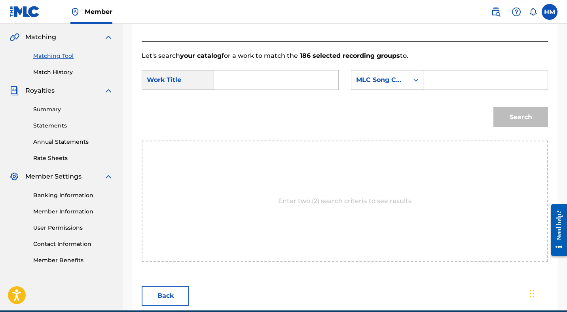
click at [249, 79] on input "Search Form" at bounding box center [276, 79] width 111 height 19
paste input "AS FORMIGAS VAO A MARCHAR"
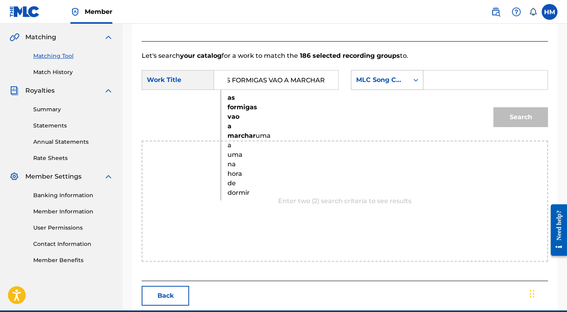
type input "AS FORMIGAS VAO A MARCHAR"
click at [396, 78] on div "MLC Song Code" at bounding box center [380, 80] width 48 height 10
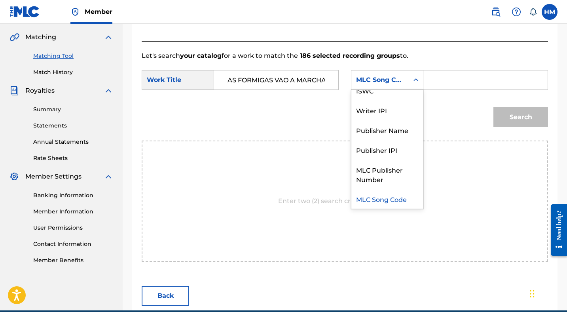
scroll to position [0, 0]
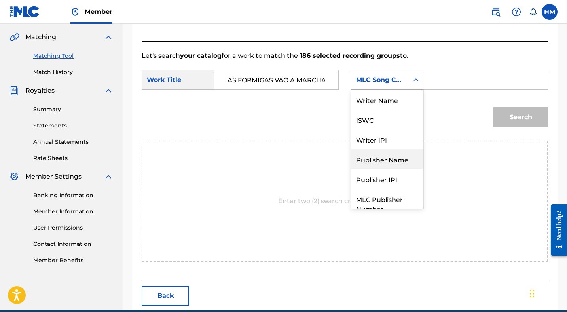
click at [392, 162] on div "Publisher Name" at bounding box center [388, 159] width 72 height 20
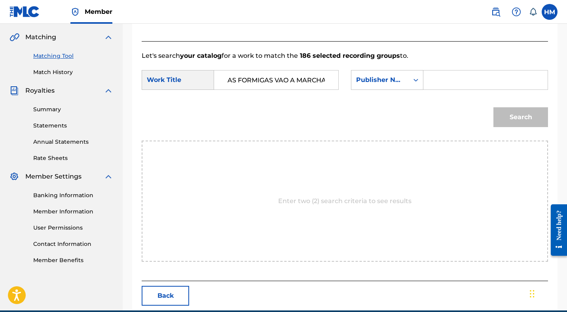
click at [439, 83] on input "Search Form" at bounding box center [485, 79] width 111 height 19
type input "Rights Asset"
click at [512, 113] on button "Search" at bounding box center [521, 117] width 55 height 20
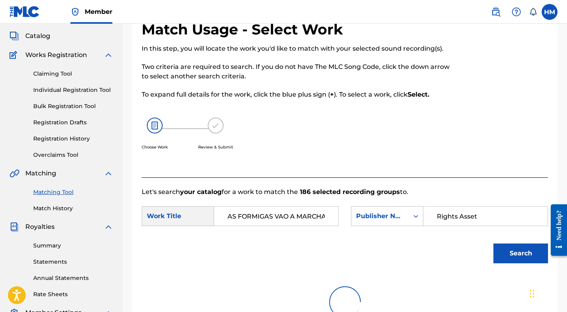
scroll to position [42, 0]
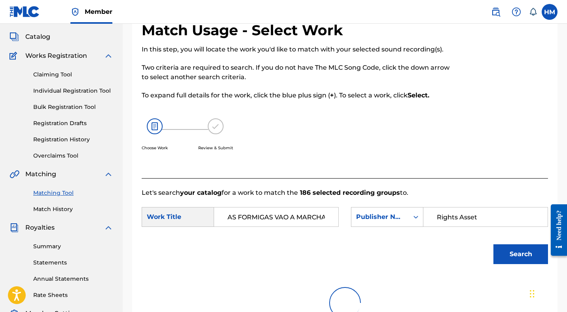
click at [243, 219] on input "AS FORMIGAS VAO A MARCHAR" at bounding box center [276, 216] width 111 height 19
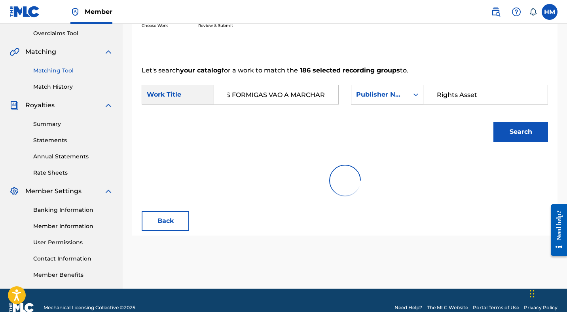
scroll to position [174, 0]
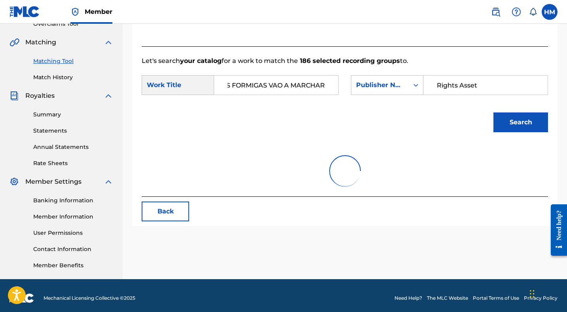
click at [525, 117] on button "Search" at bounding box center [521, 122] width 55 height 20
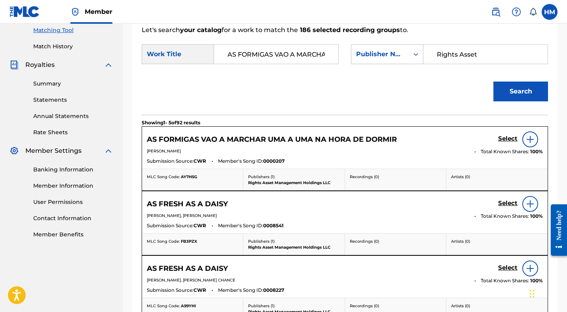
scroll to position [202, 0]
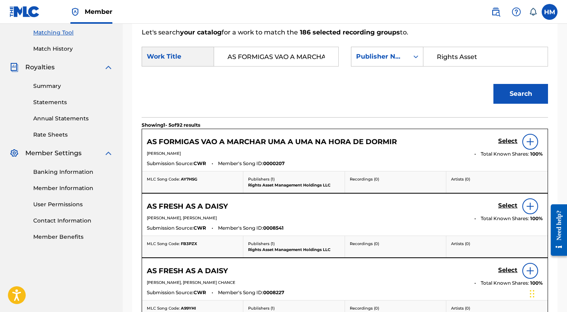
click at [529, 142] on img at bounding box center [531, 142] width 10 height 10
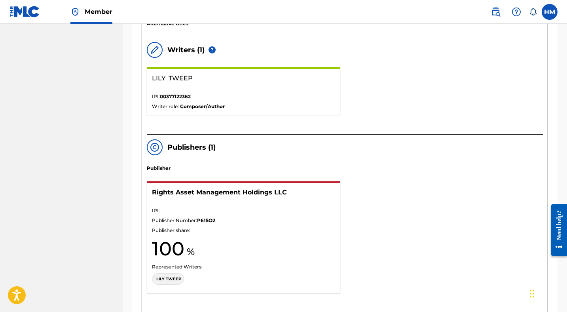
scroll to position [247, 0]
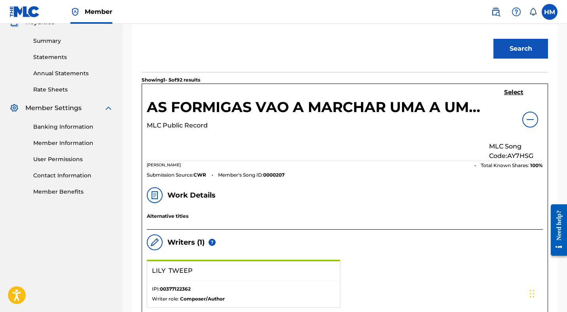
click at [515, 92] on h5 "Select" at bounding box center [513, 93] width 19 height 8
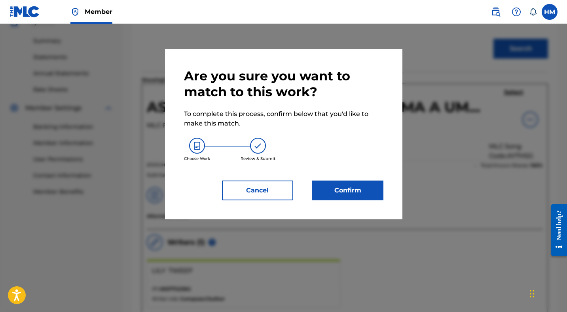
click at [361, 188] on button "Confirm" at bounding box center [347, 191] width 71 height 20
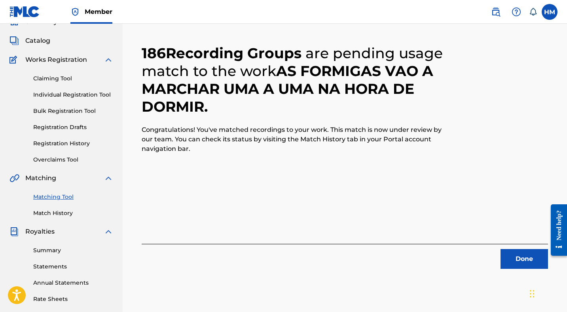
scroll to position [39, 0]
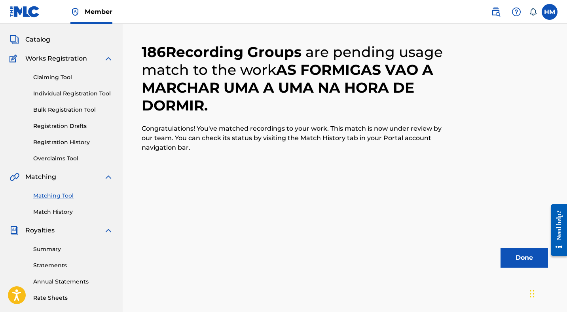
click at [518, 257] on button "Done" at bounding box center [525, 258] width 48 height 20
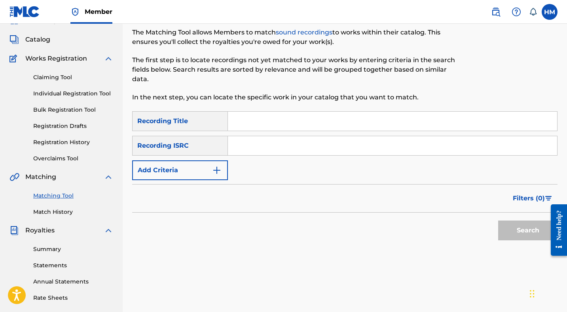
scroll to position [0, 0]
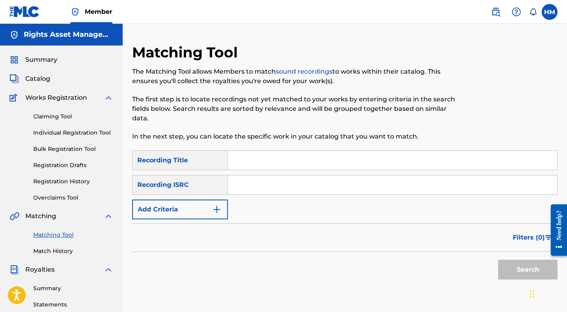
click at [46, 56] on span "Summary" at bounding box center [41, 60] width 32 height 10
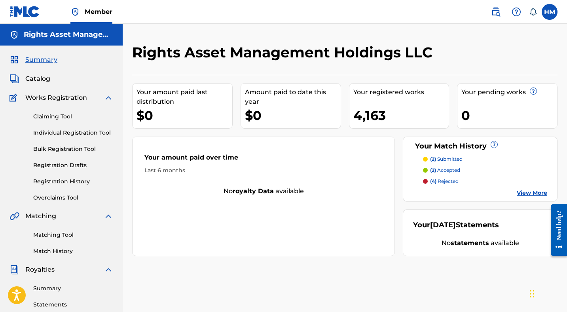
click at [68, 183] on link "Registration History" at bounding box center [73, 181] width 80 height 8
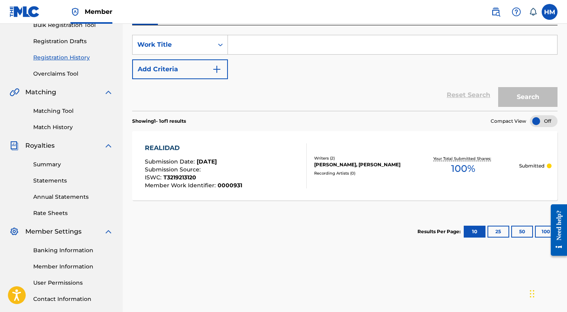
scroll to position [65, 0]
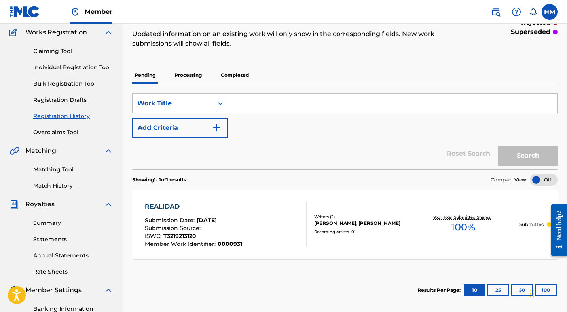
click at [196, 78] on p "Processing" at bounding box center [188, 75] width 32 height 17
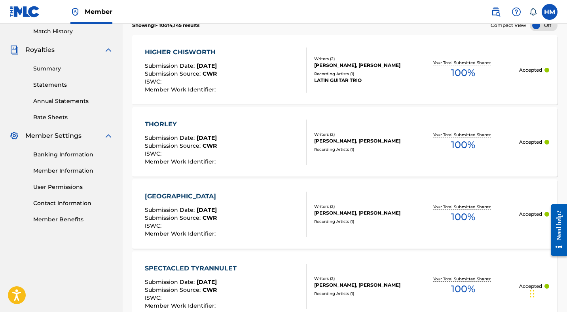
scroll to position [362, 0]
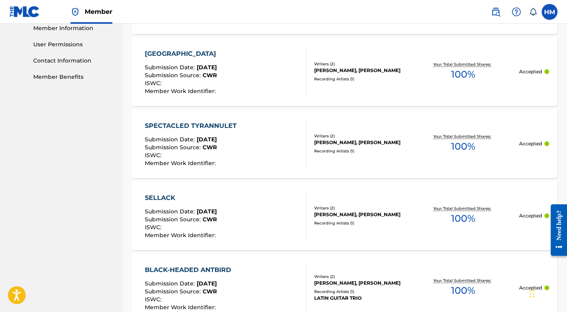
click at [247, 149] on div "SPECTACLED TYRANNULET Submission Date : [DATE] Submission Source : CWR ISWC : M…" at bounding box center [226, 143] width 162 height 45
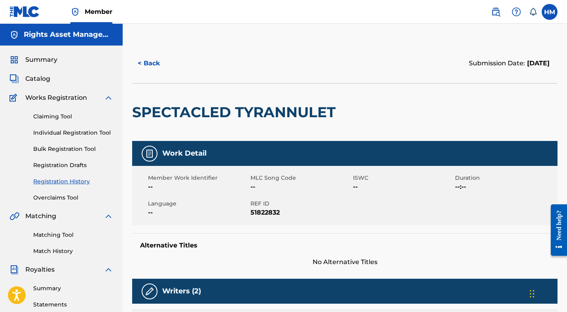
click at [157, 63] on button "< Back" at bounding box center [156, 63] width 48 height 20
